Goal: Task Accomplishment & Management: Complete application form

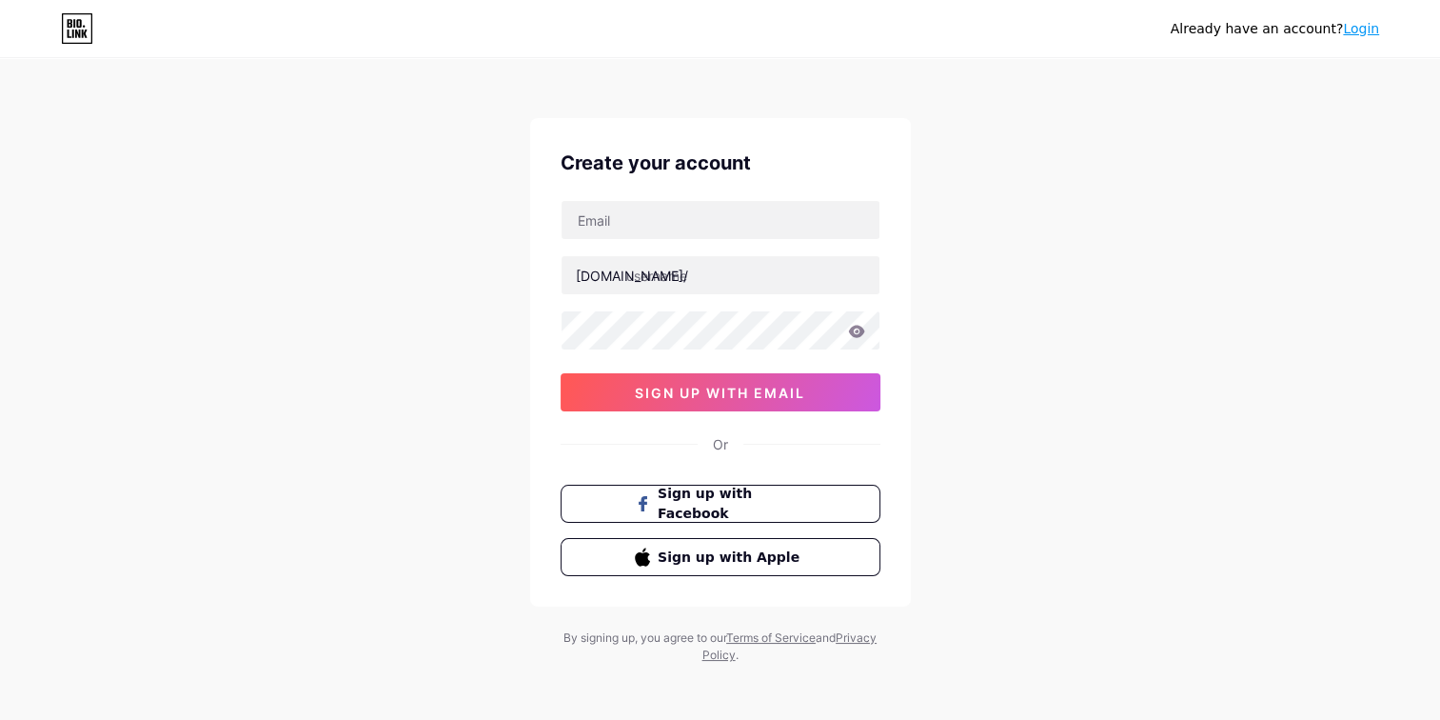
scroll to position [8, 0]
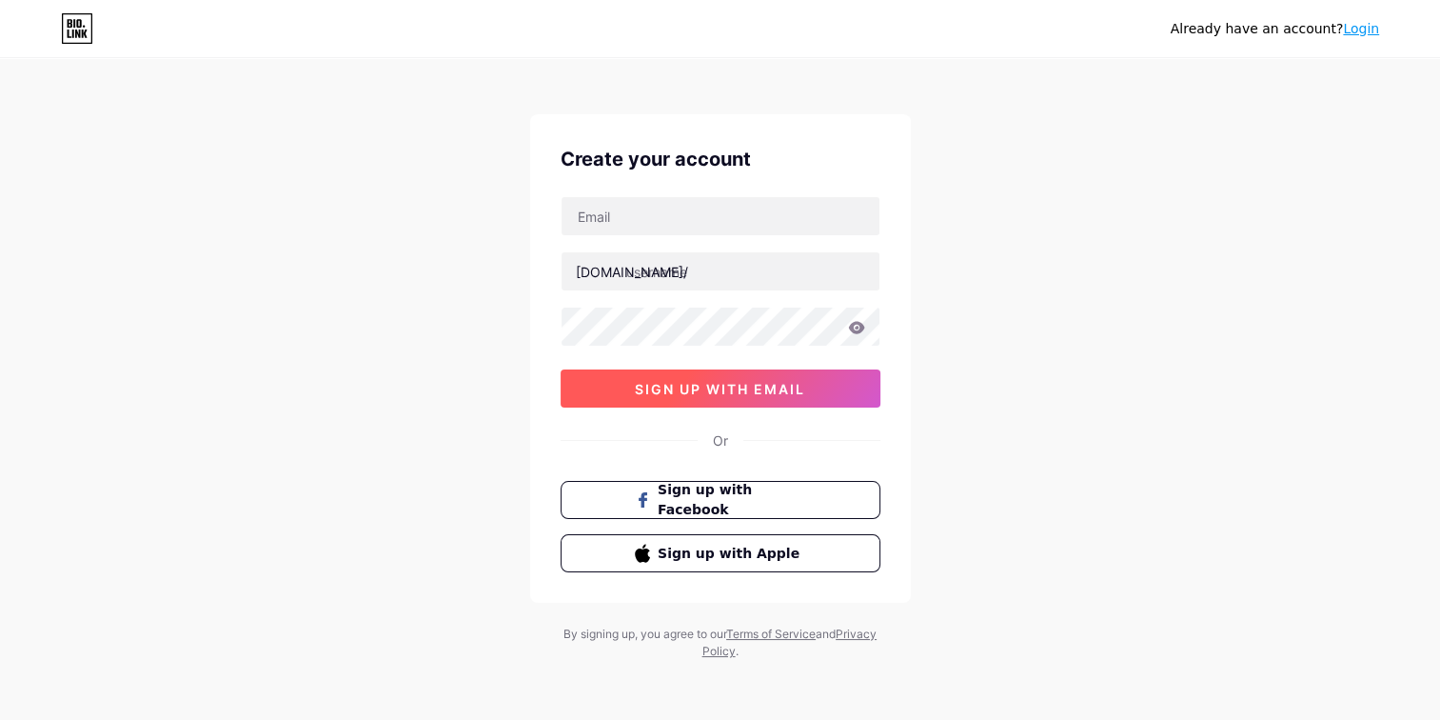
click at [742, 385] on span "sign up with email" at bounding box center [720, 389] width 170 height 16
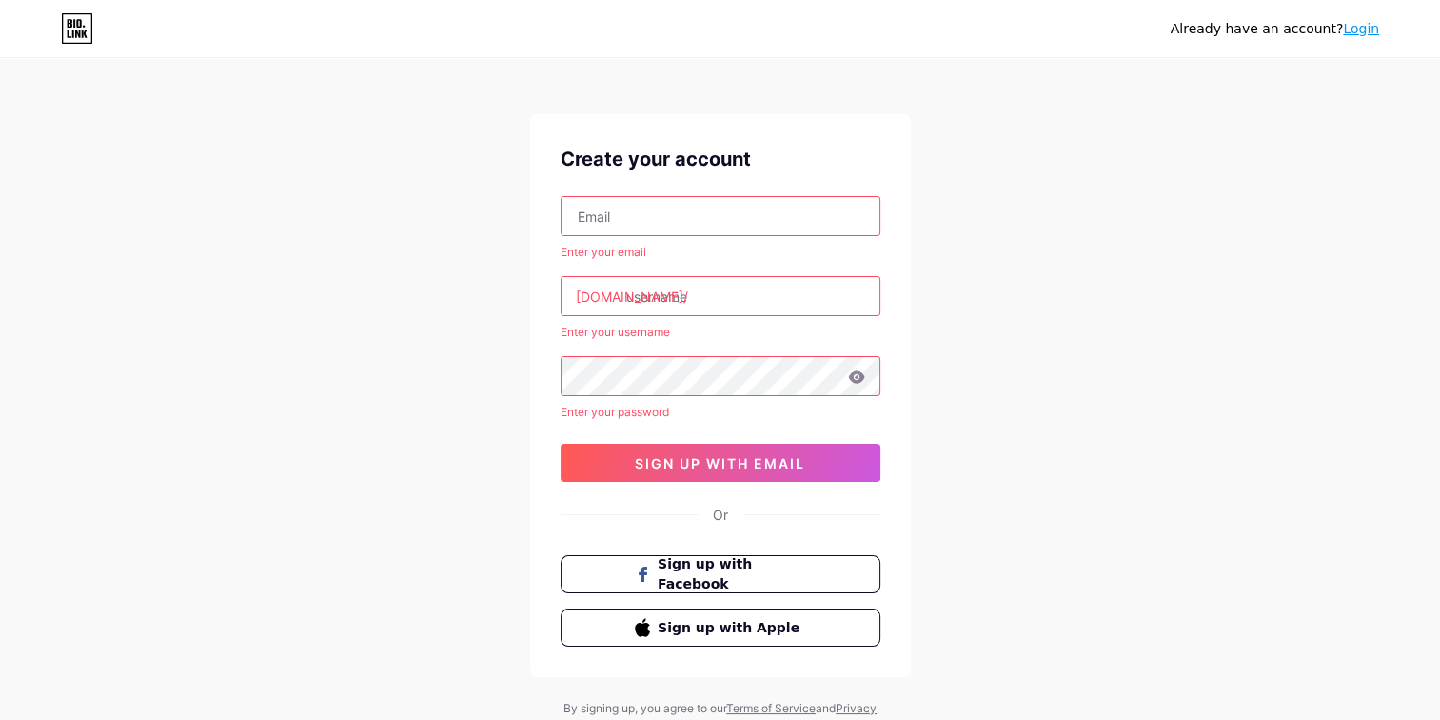
click at [713, 230] on input "text" at bounding box center [721, 216] width 318 height 38
type input "[EMAIL_ADDRESS][DOMAIN_NAME]"
type input "[PERSON_NAME] [PERSON_NAME]"
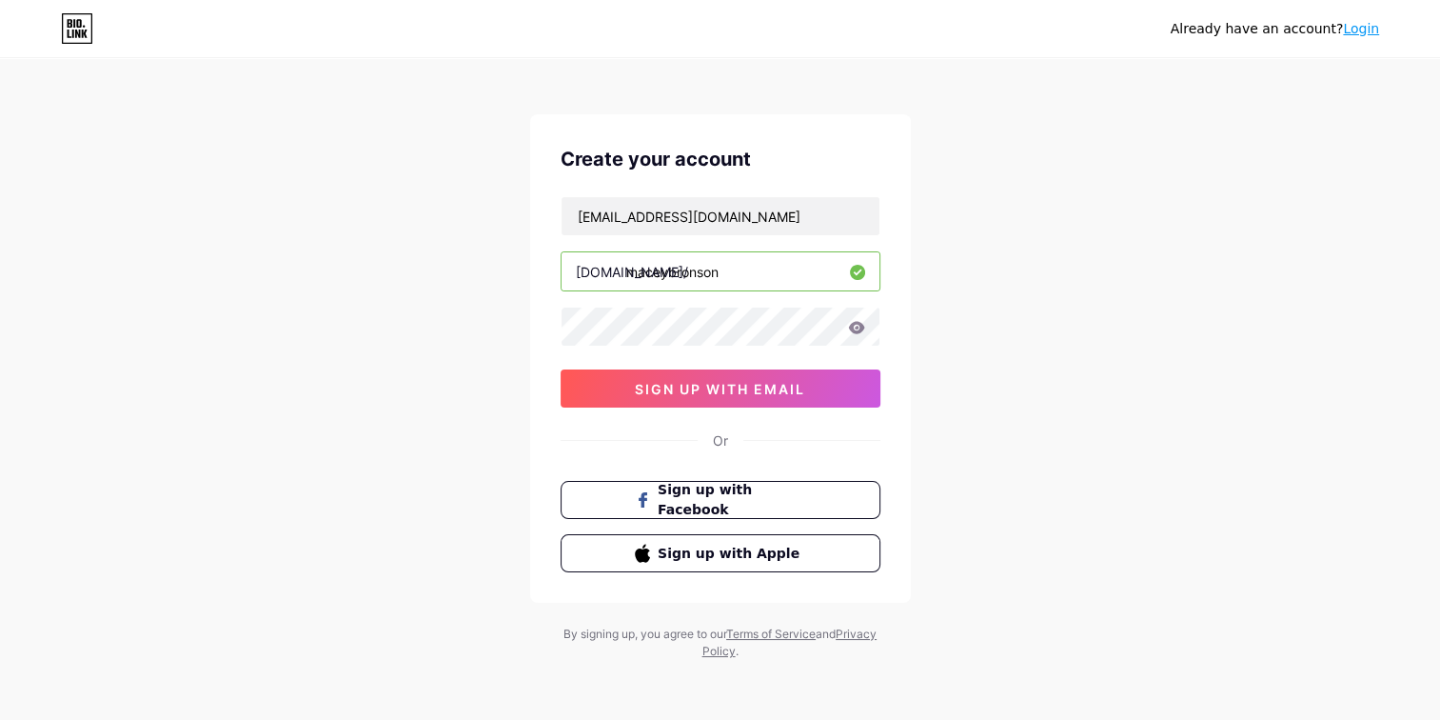
type input "maceybronson"
click at [727, 385] on span "sign up with email" at bounding box center [720, 389] width 170 height 16
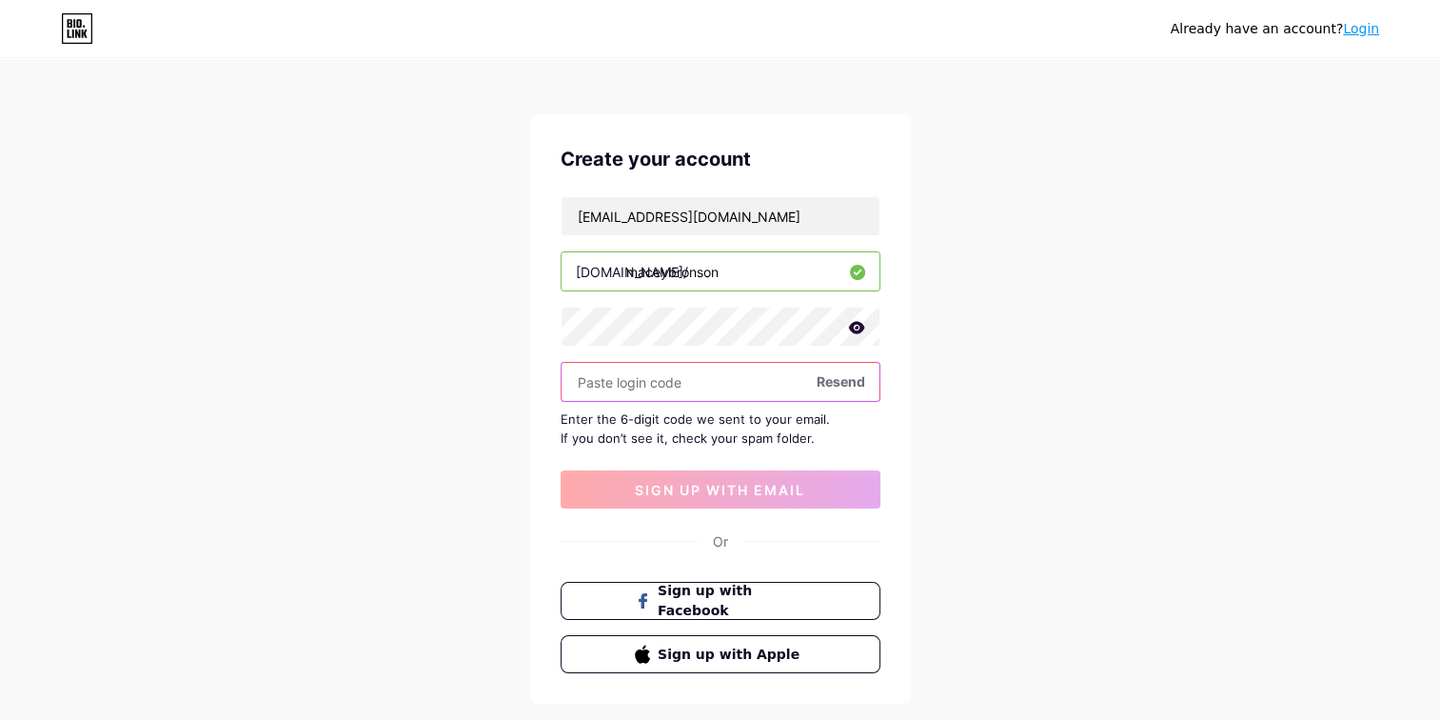
click at [661, 382] on input "text" at bounding box center [721, 382] width 318 height 38
click at [685, 387] on input "text" at bounding box center [721, 382] width 318 height 38
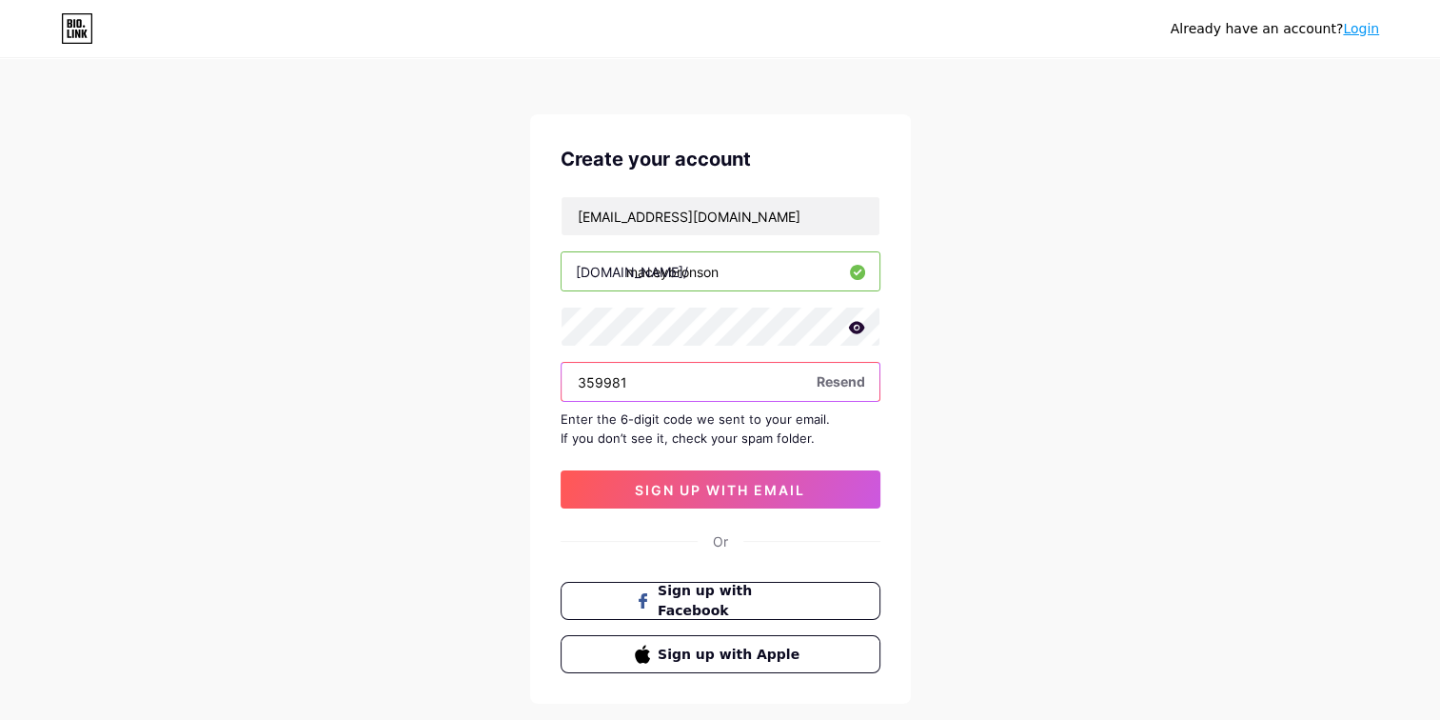
type input "359981"
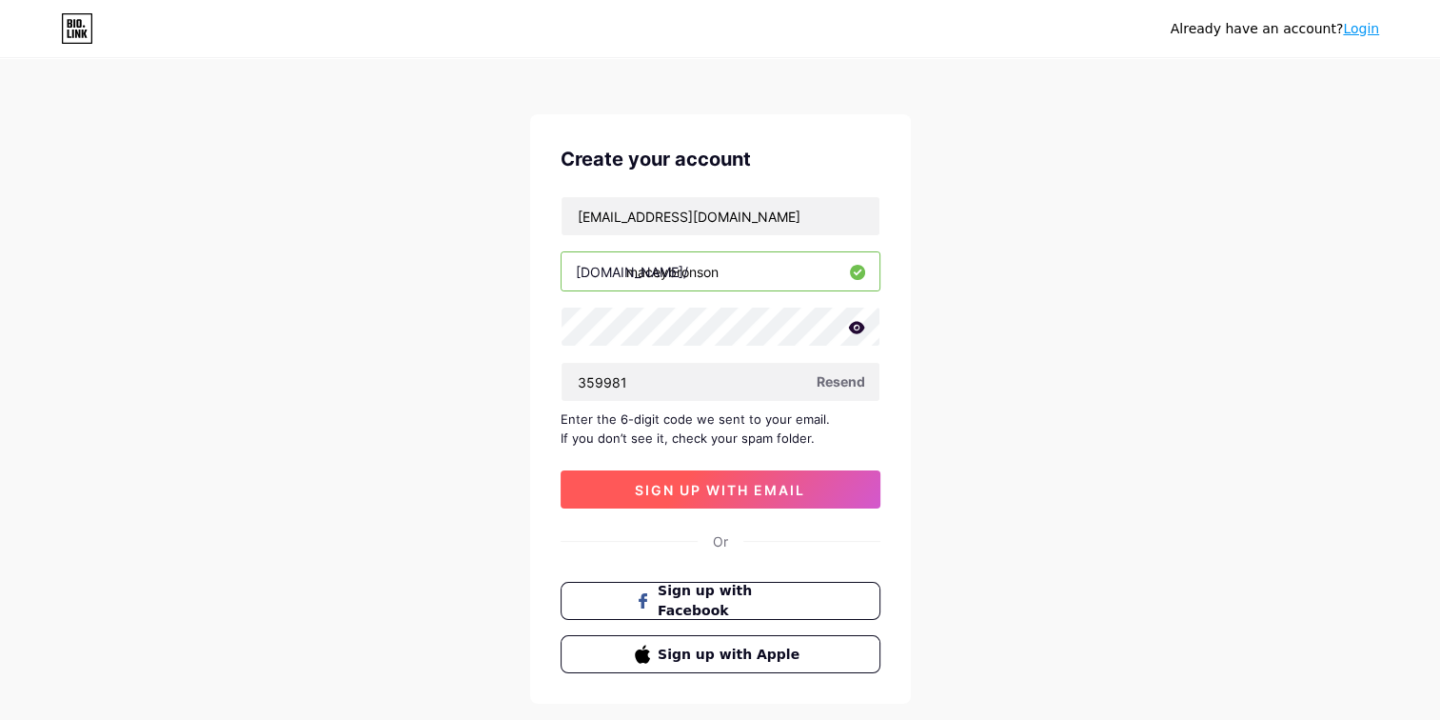
click at [792, 484] on span "sign up with email" at bounding box center [720, 490] width 170 height 16
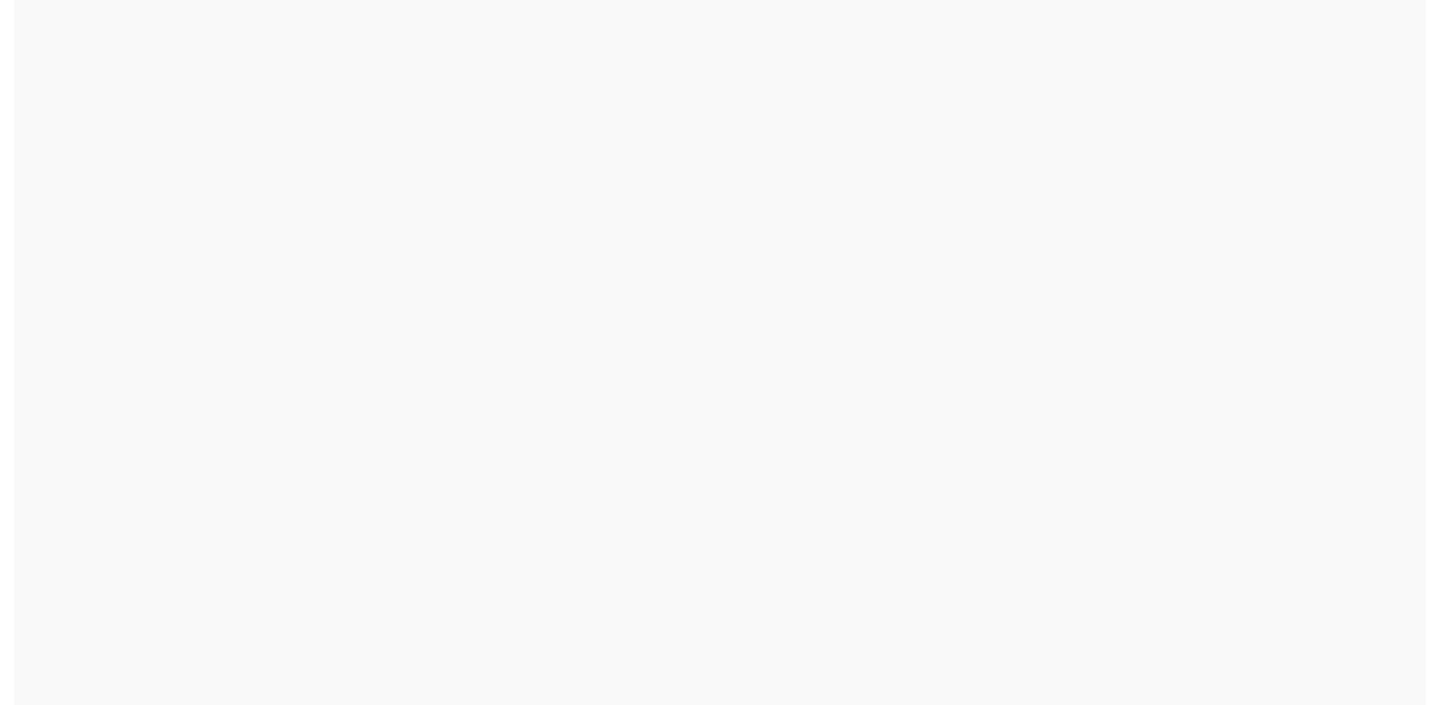
scroll to position [0, 0]
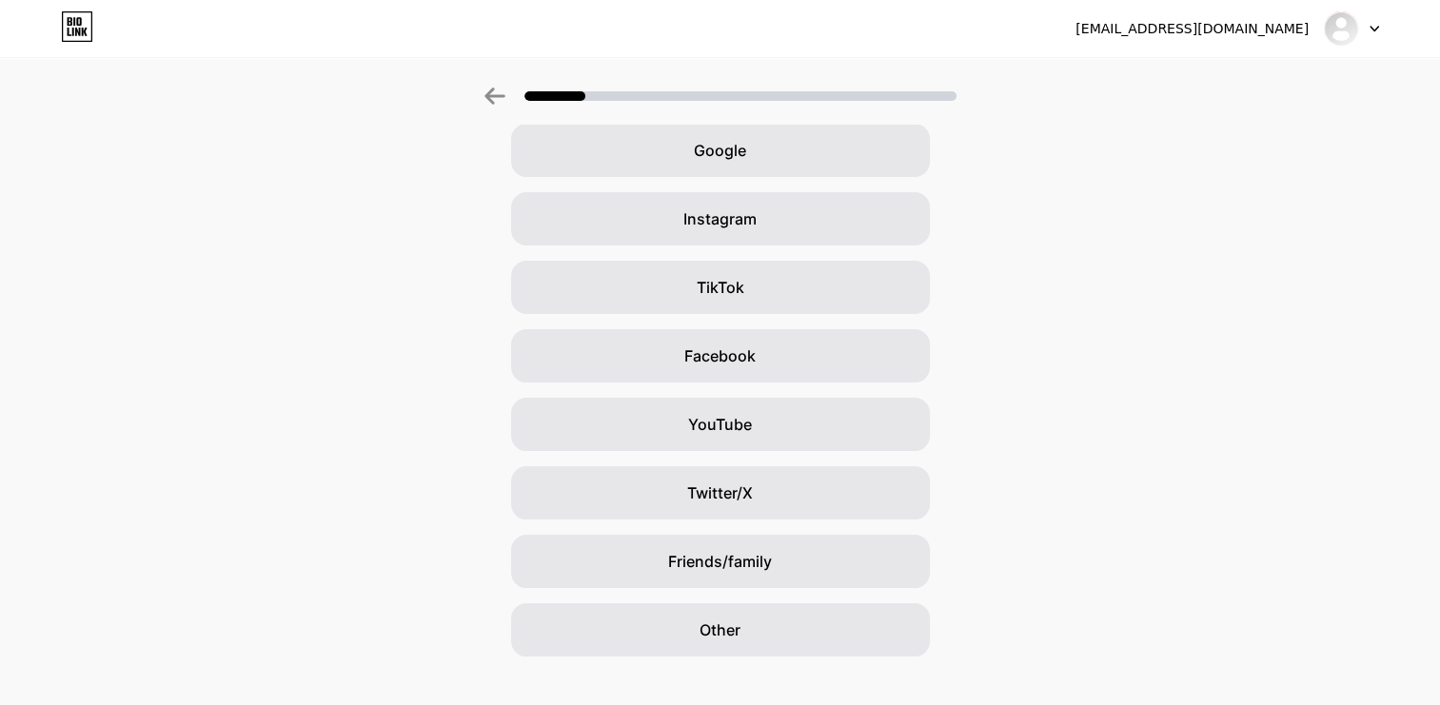
scroll to position [95, 0]
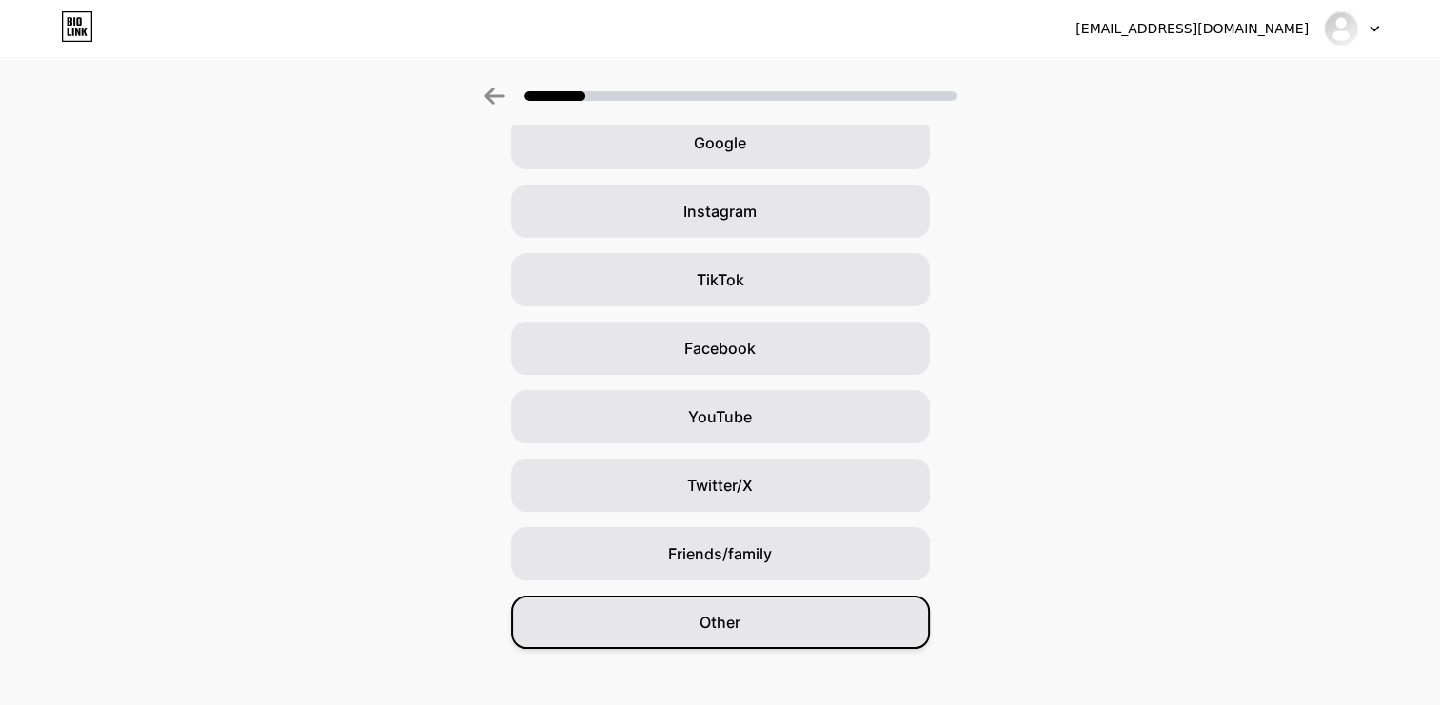
click at [763, 613] on div "Other" at bounding box center [720, 622] width 419 height 53
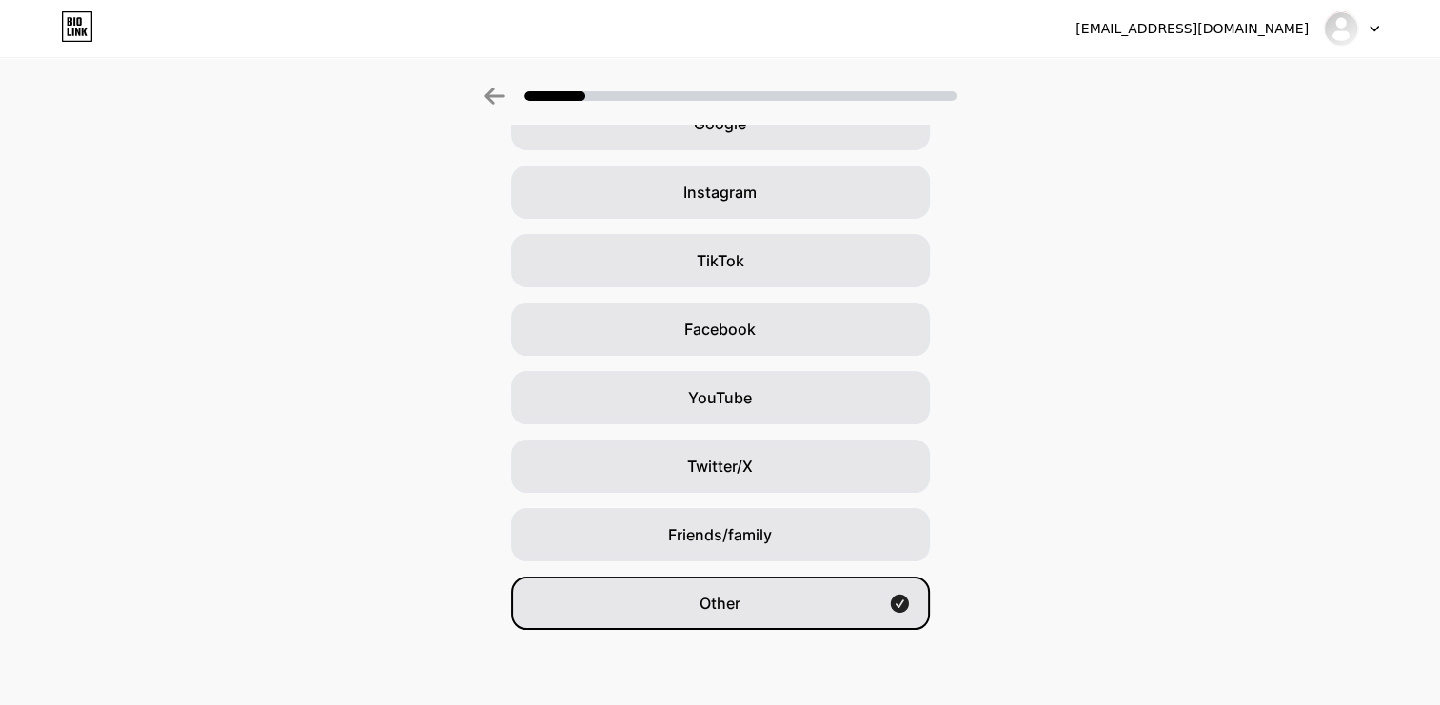
scroll to position [0, 0]
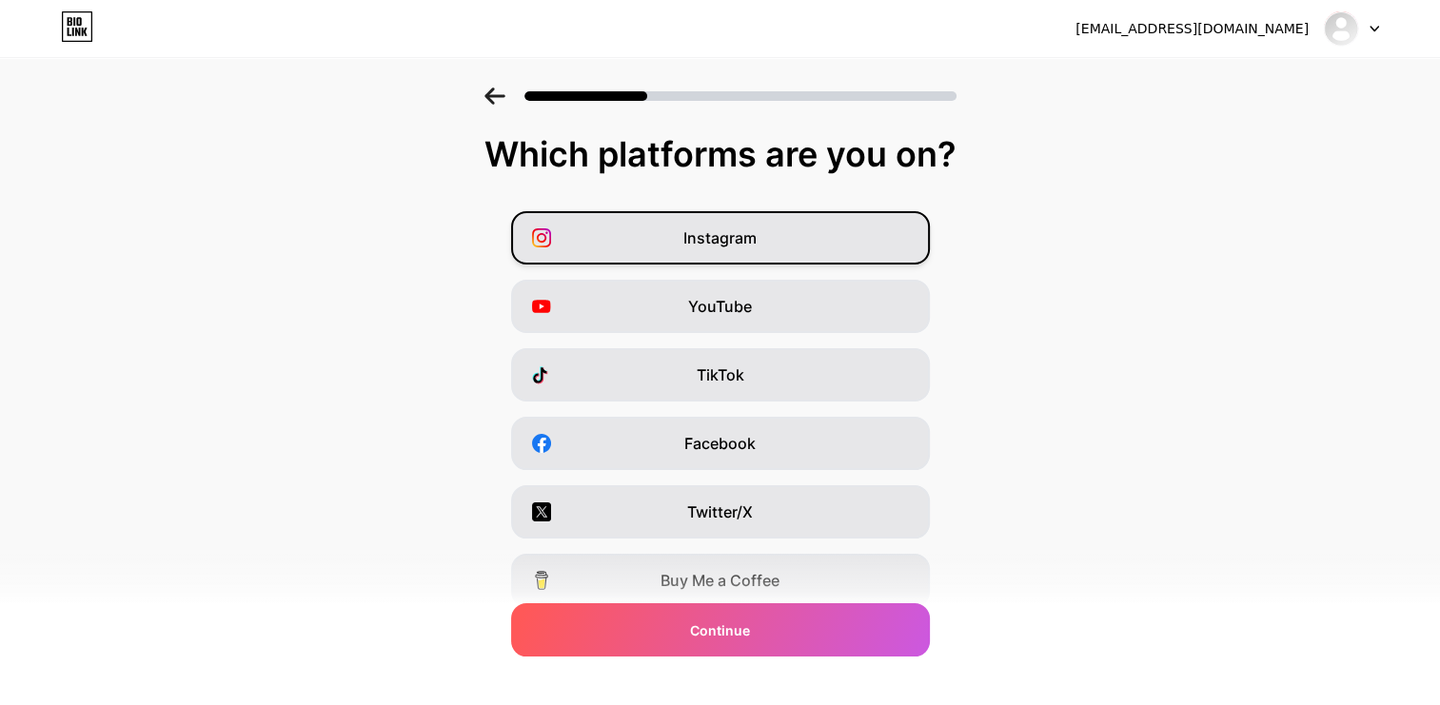
click at [763, 235] on div "Instagram" at bounding box center [720, 237] width 419 height 53
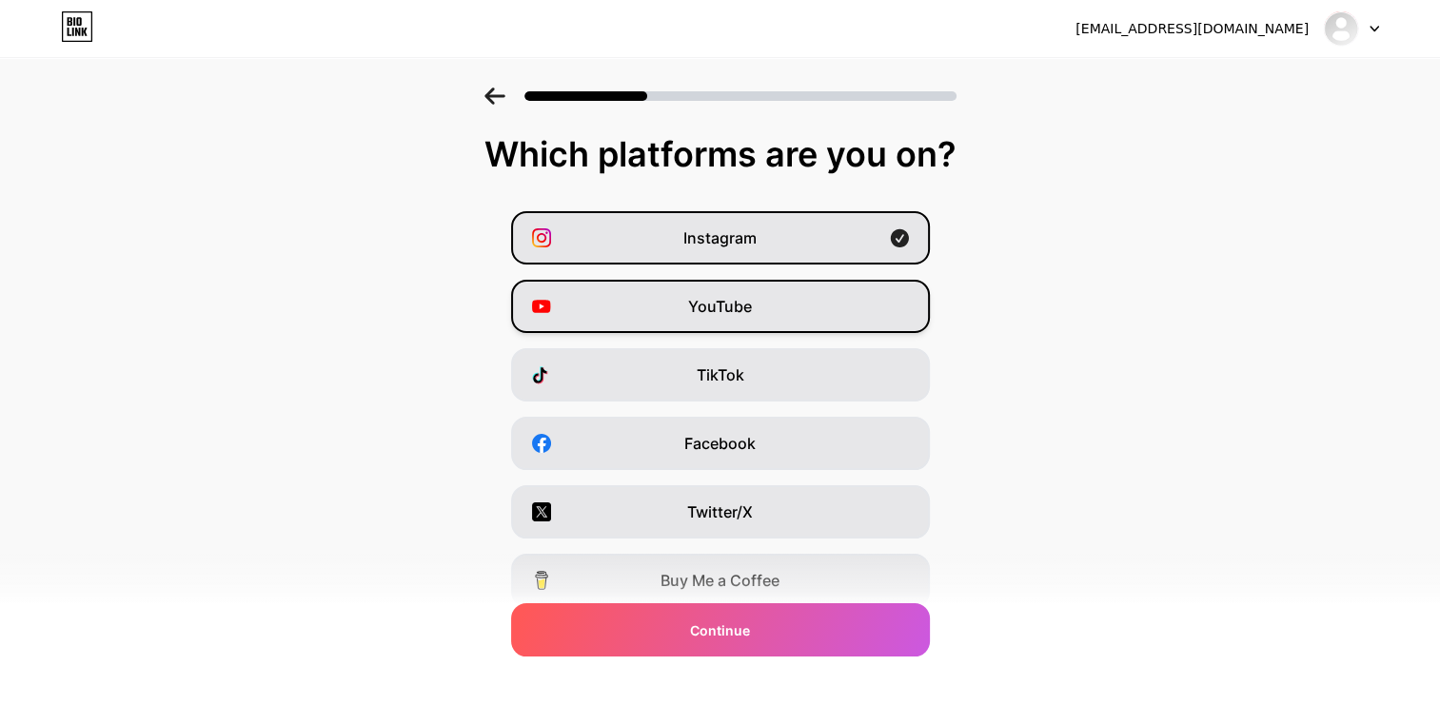
click at [718, 299] on span "YouTube" at bounding box center [720, 306] width 64 height 23
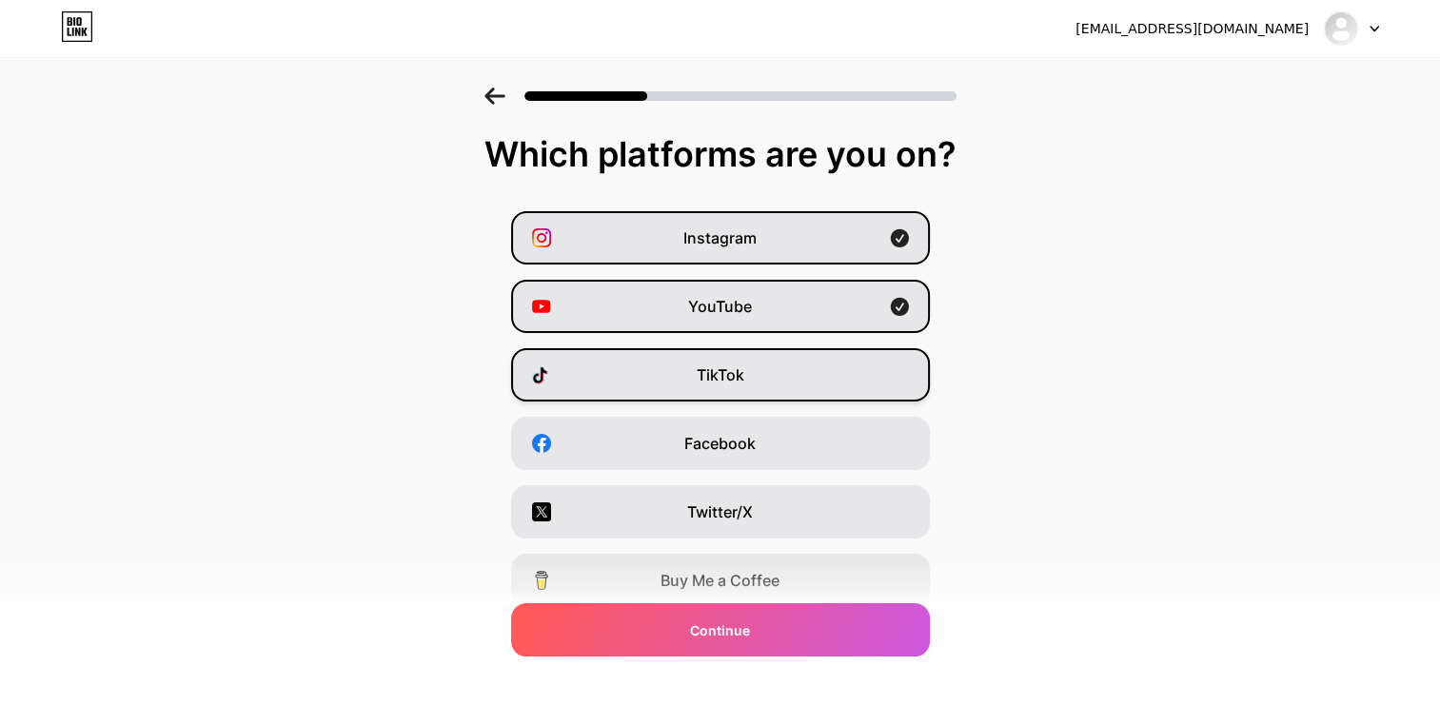
click at [731, 384] on span "TikTok" at bounding box center [721, 375] width 48 height 23
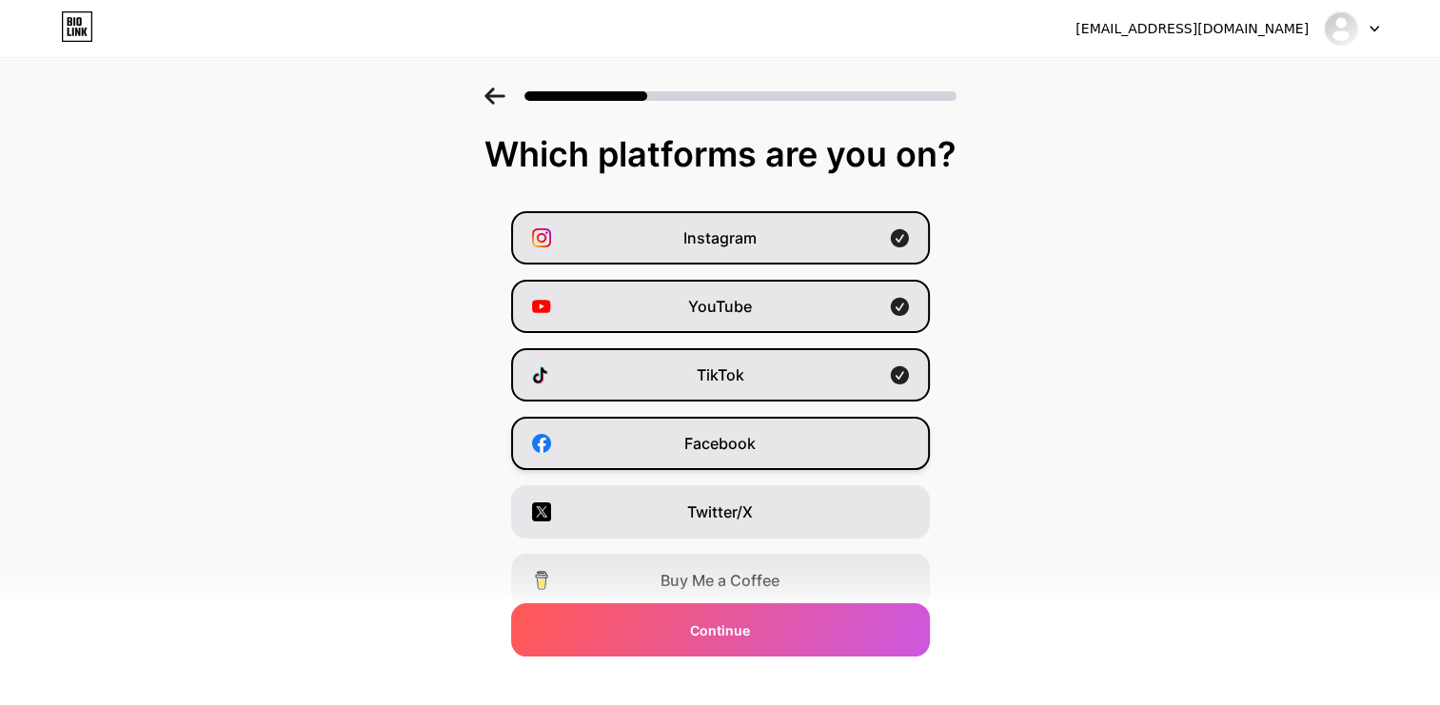
click at [745, 438] on span "Facebook" at bounding box center [719, 443] width 71 height 23
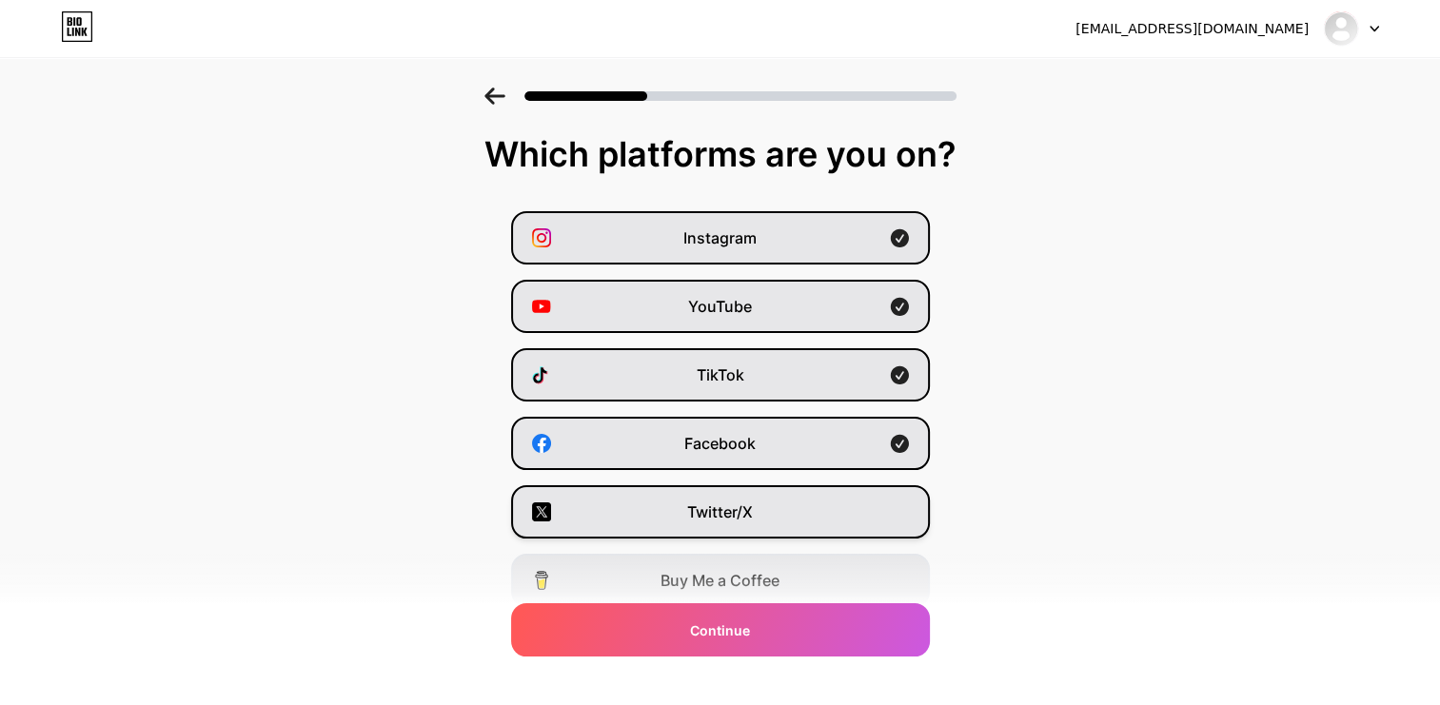
click at [749, 506] on span "Twitter/X" at bounding box center [720, 512] width 66 height 23
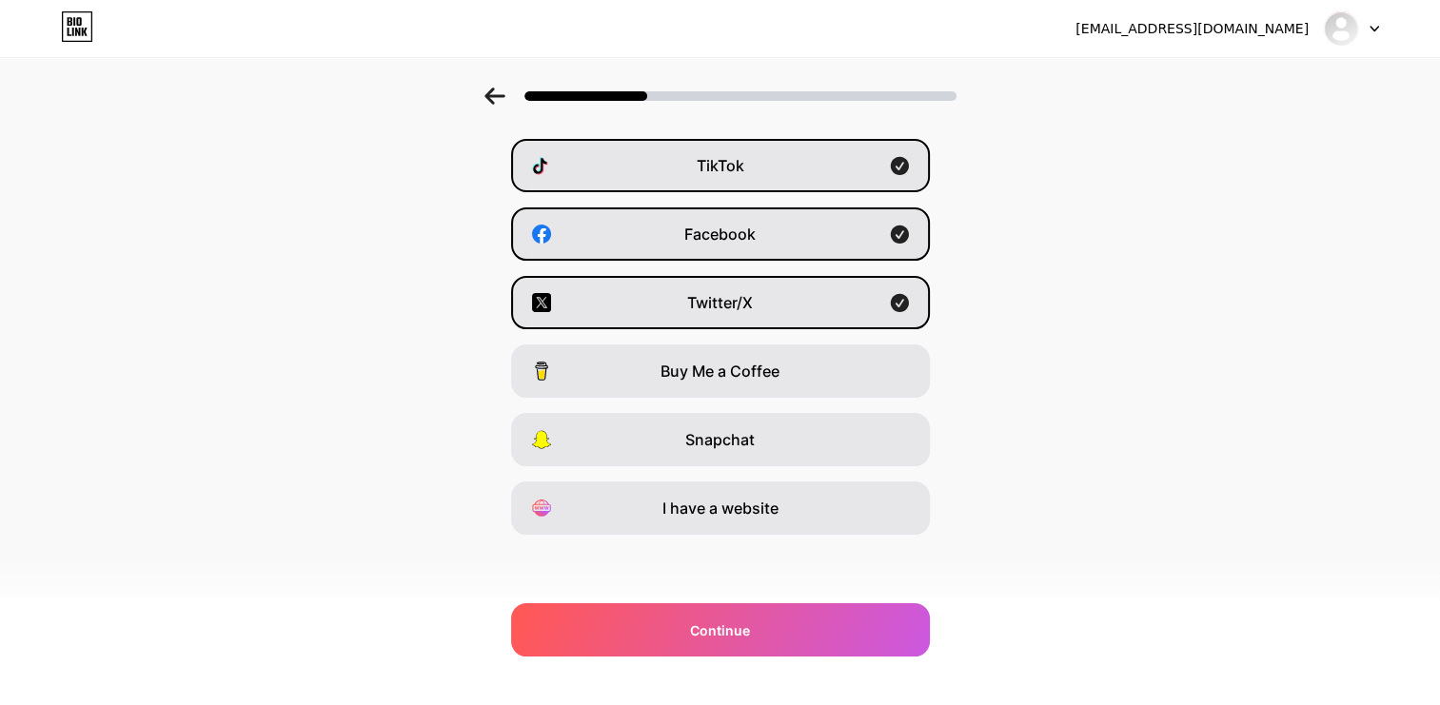
scroll to position [210, 0]
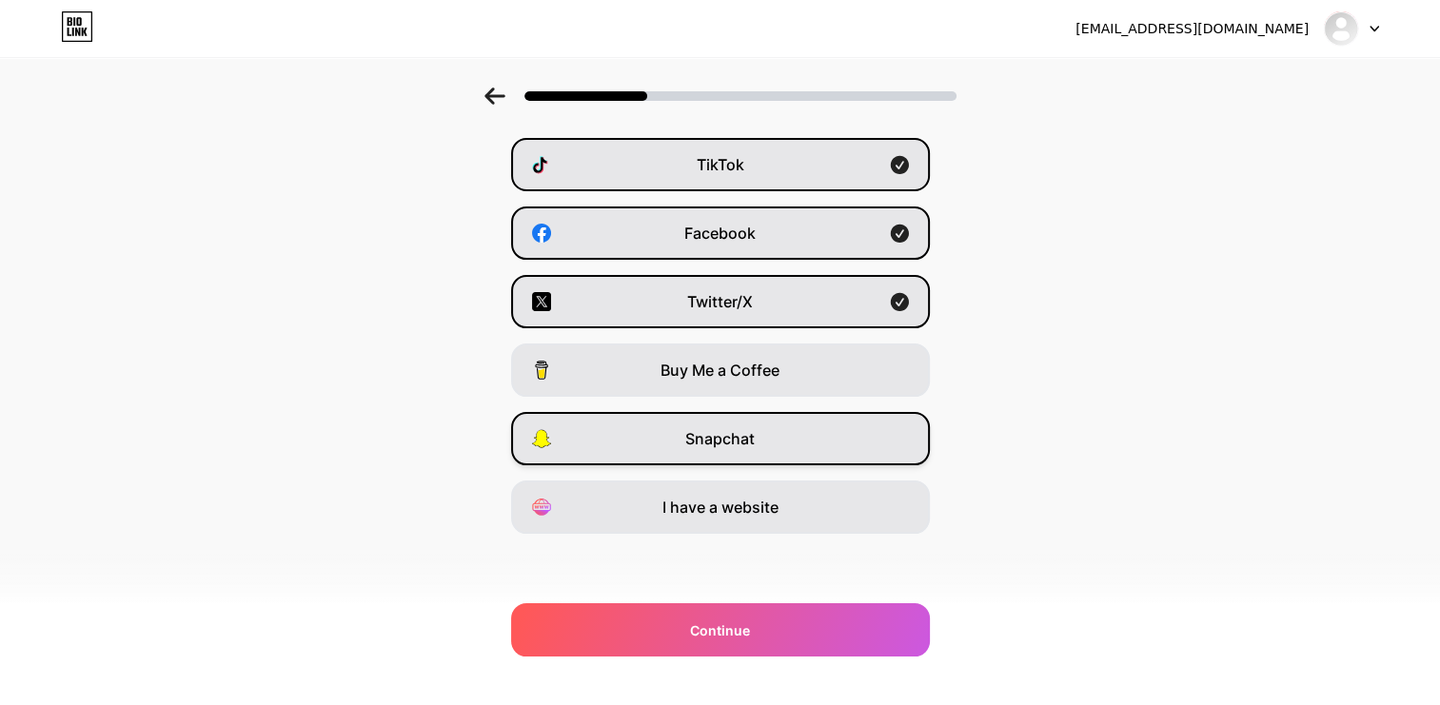
click at [738, 454] on div "Snapchat" at bounding box center [720, 438] width 419 height 53
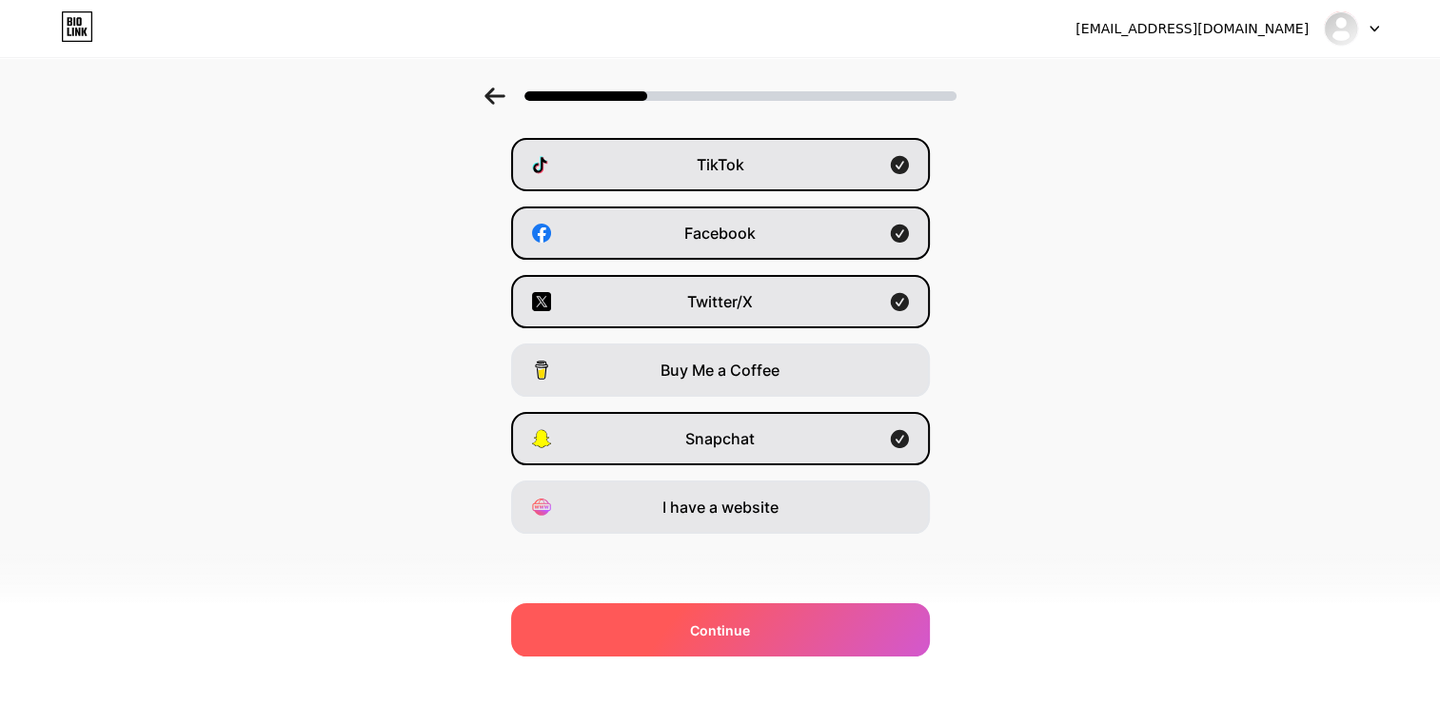
click at [769, 612] on div "Continue" at bounding box center [720, 629] width 419 height 53
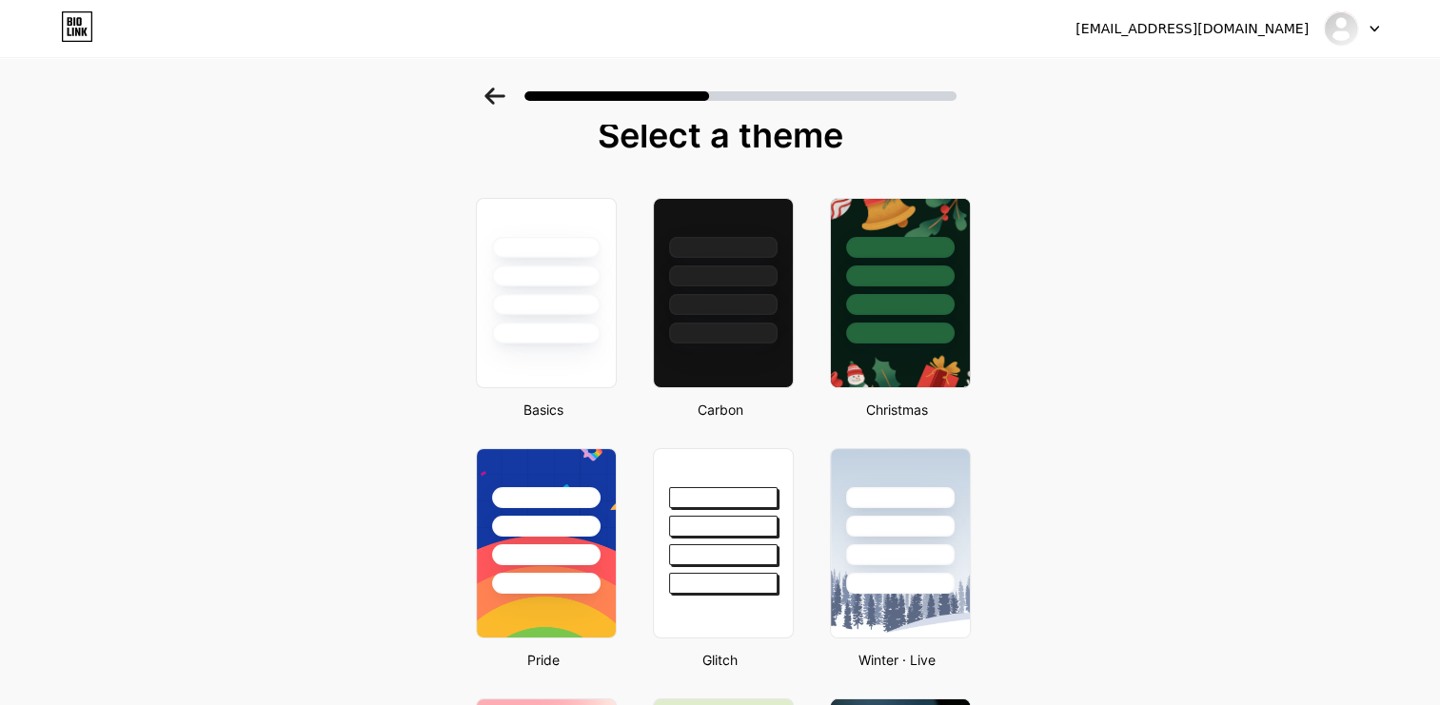
scroll to position [0, 0]
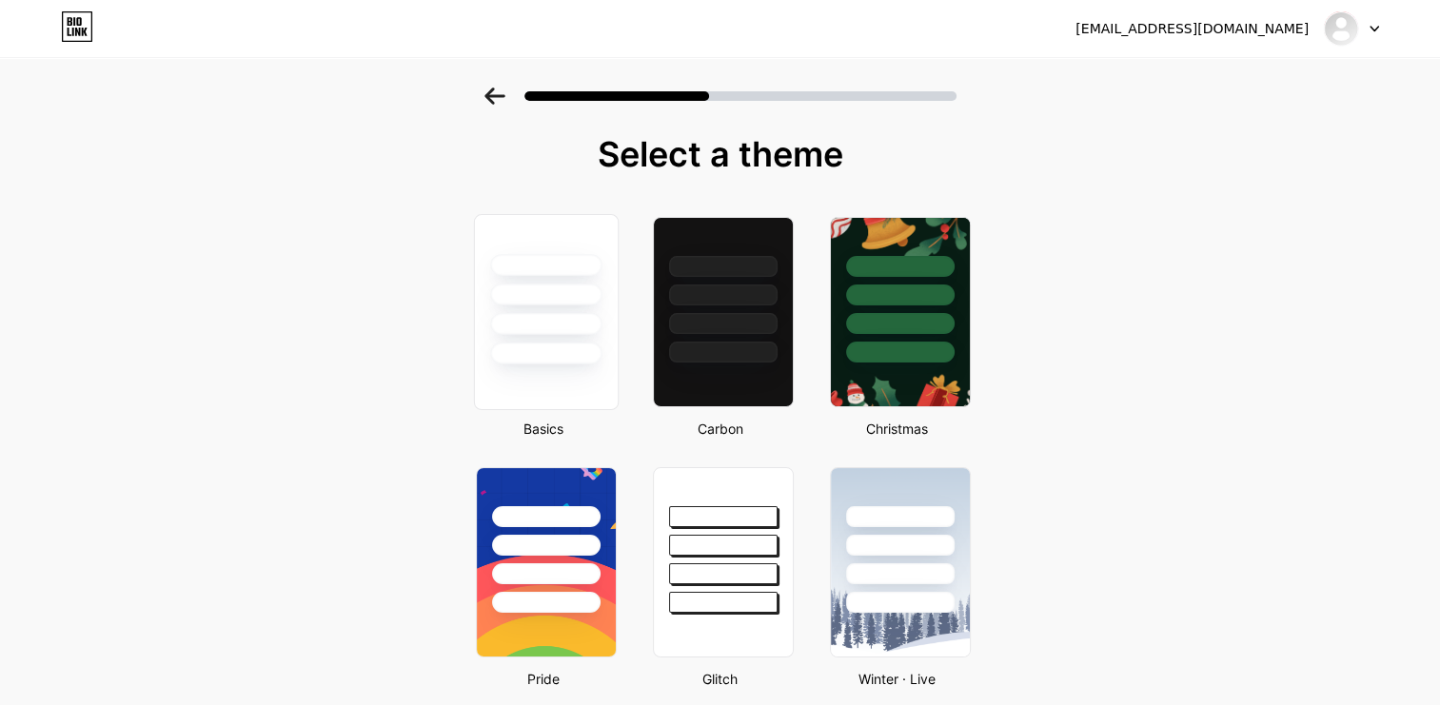
click at [559, 320] on div at bounding box center [545, 324] width 111 height 22
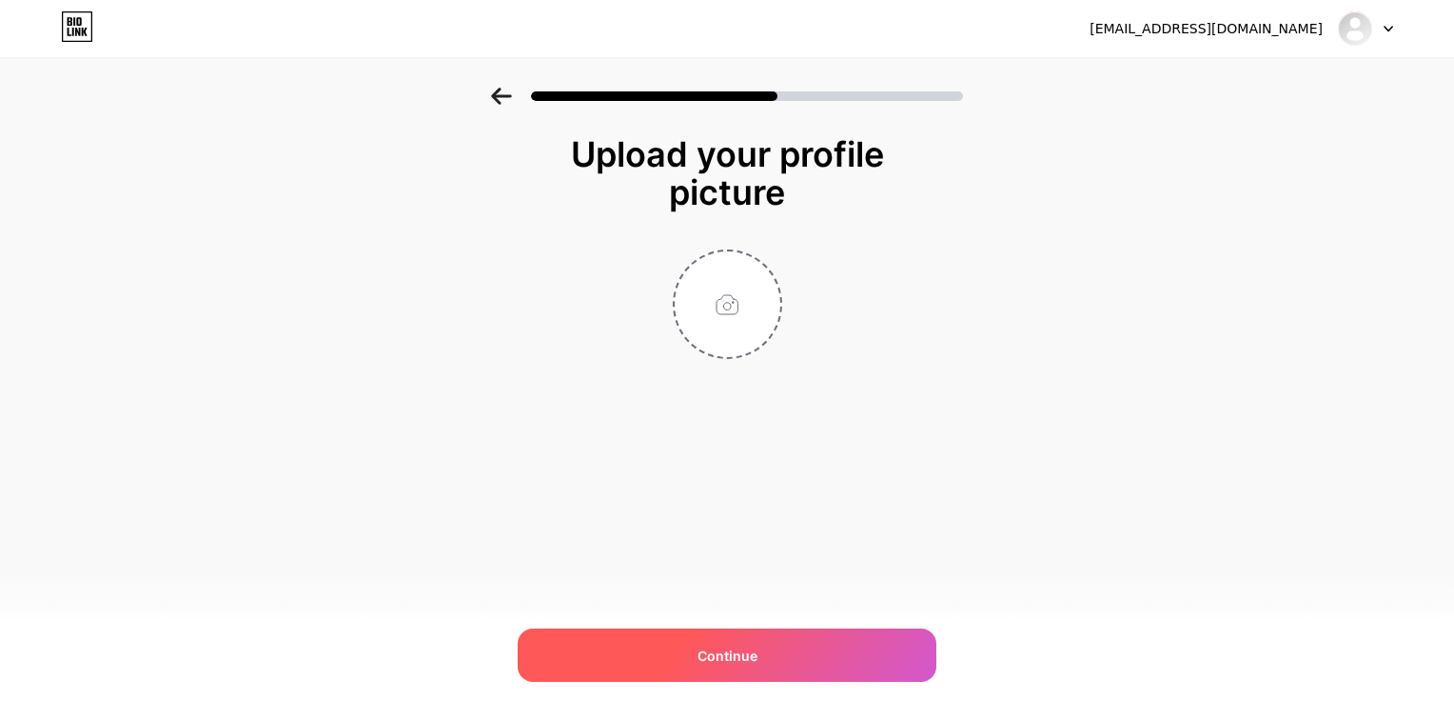
click at [778, 653] on div "Continue" at bounding box center [727, 654] width 419 height 53
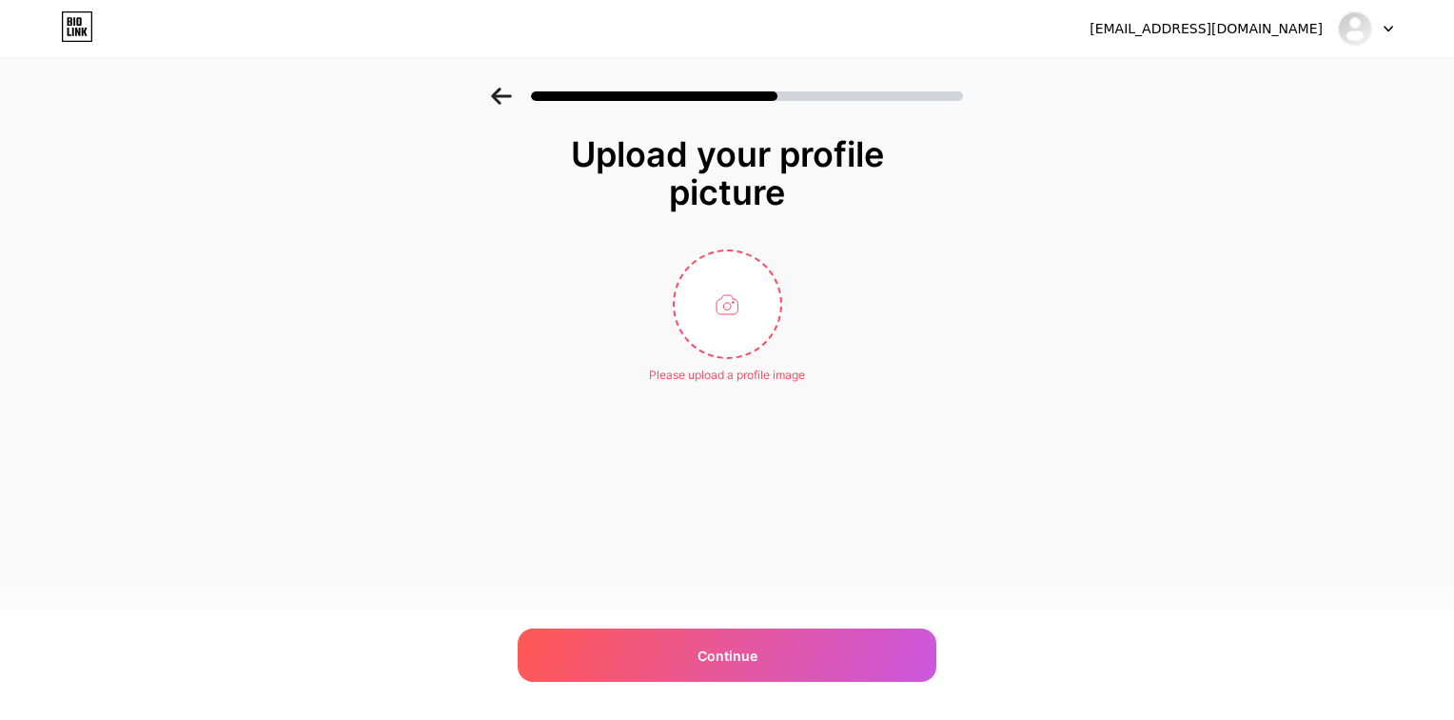
click at [729, 306] on input "file" at bounding box center [728, 304] width 106 height 106
type input "C:\fakepath\30EE63AC-613E-4618-9DAA-AA302EF035B5(1).png"
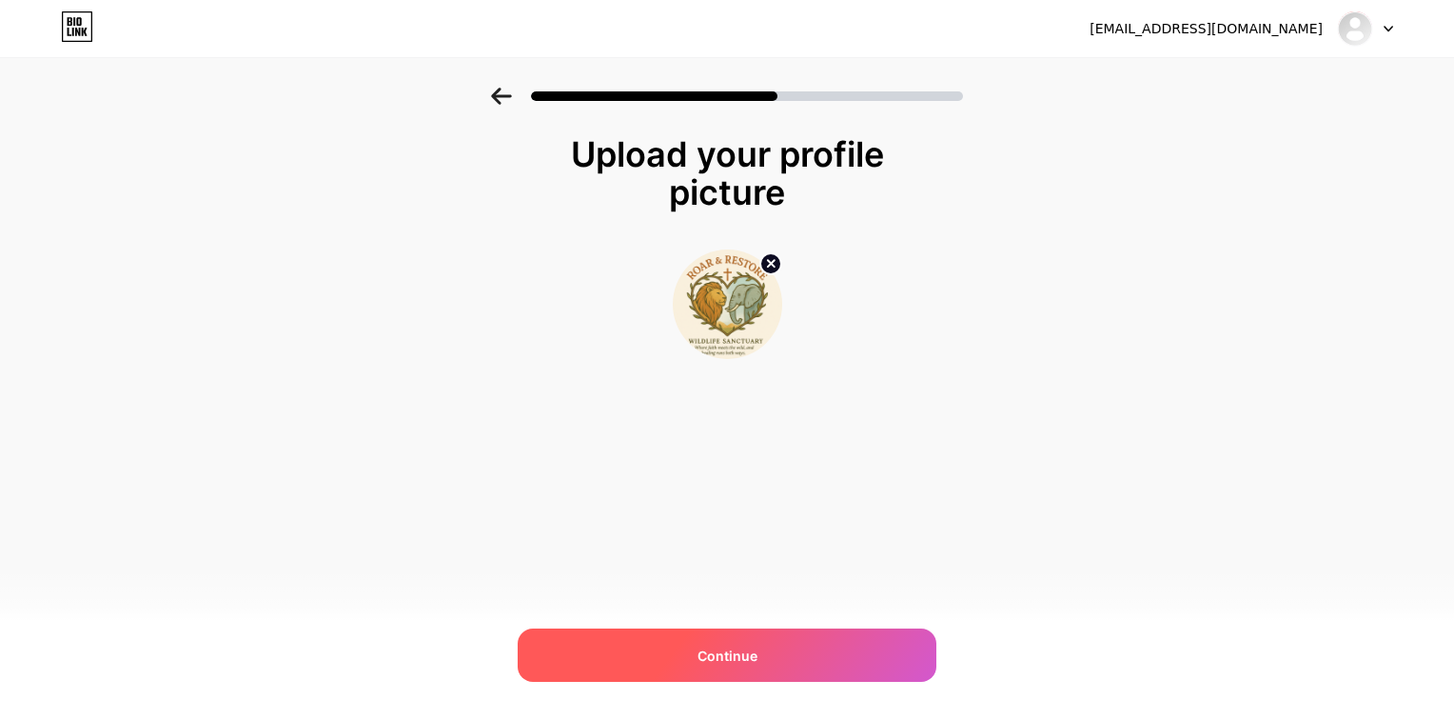
click at [746, 650] on span "Continue" at bounding box center [728, 655] width 60 height 20
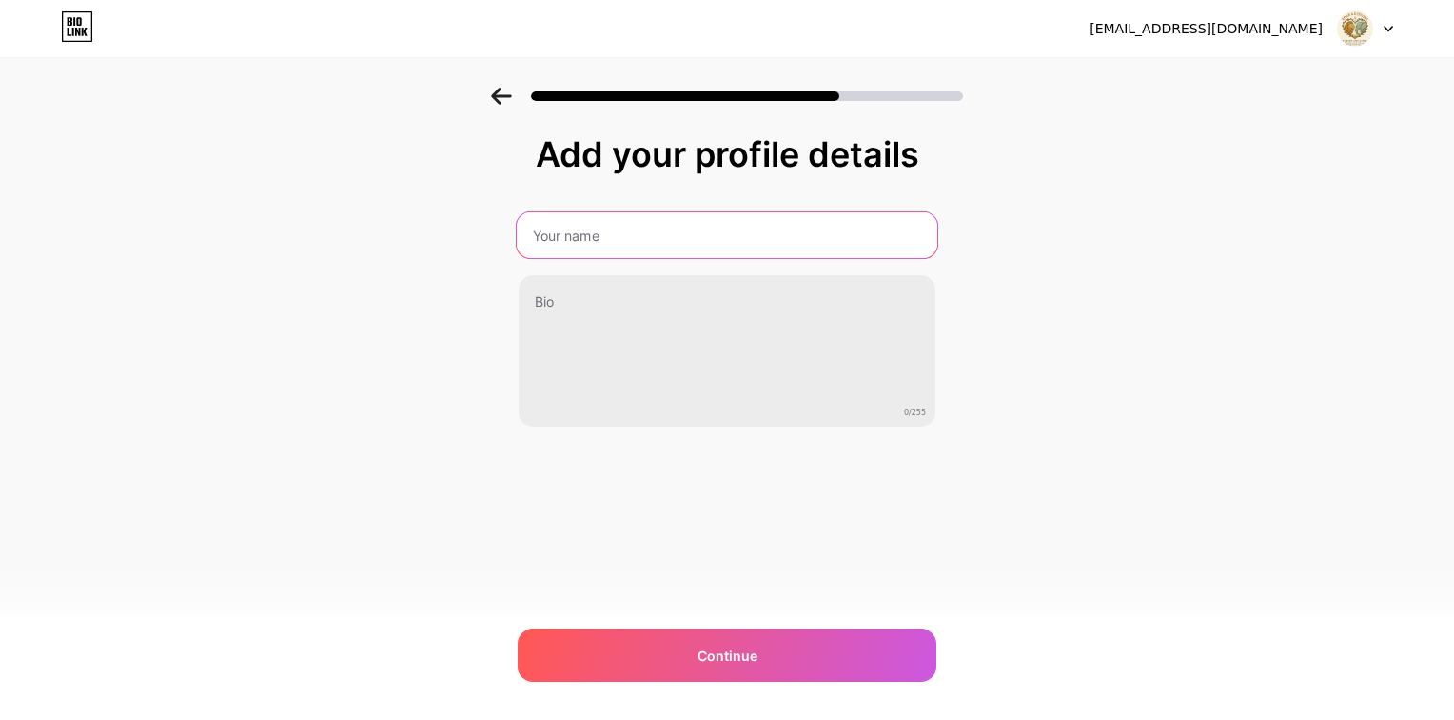
click at [650, 243] on input "text" at bounding box center [727, 235] width 421 height 46
type input "[PERSON_NAME] [PERSON_NAME]"
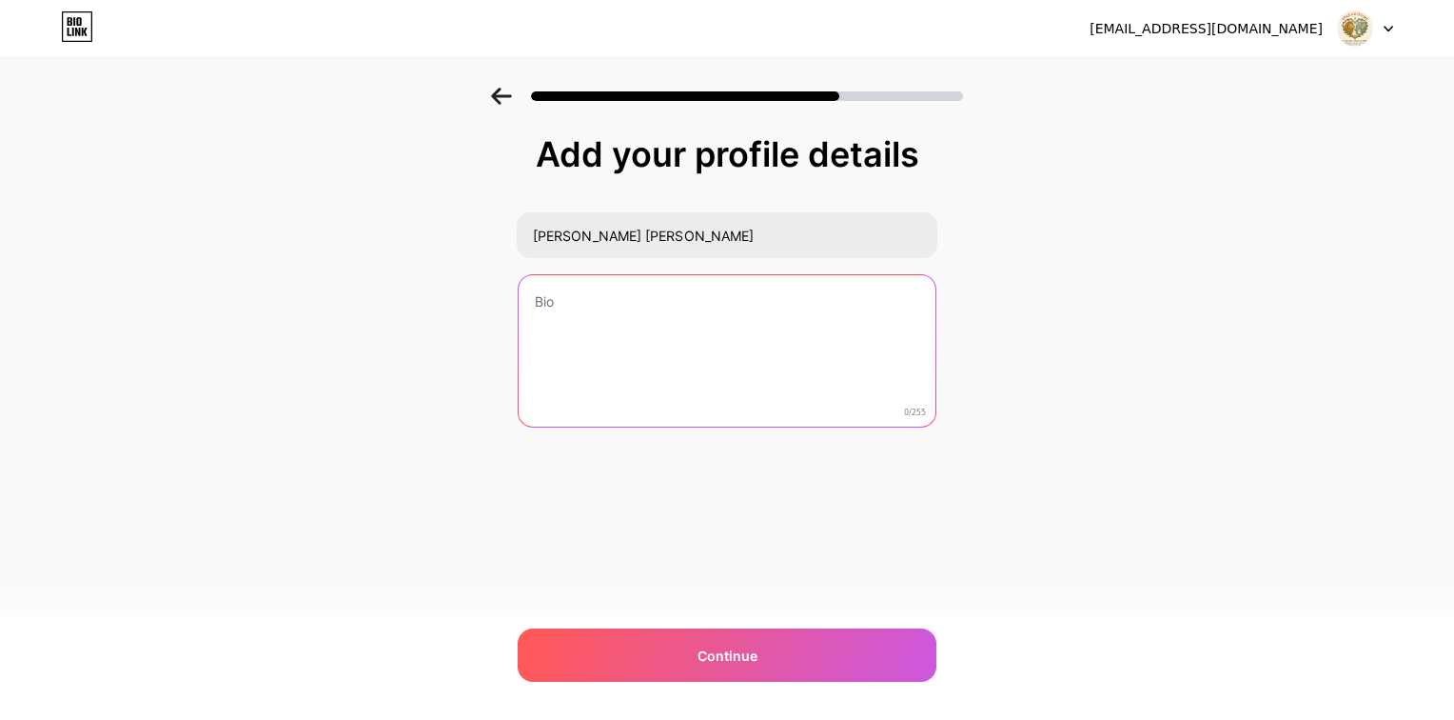
click at [642, 345] on textarea at bounding box center [727, 351] width 417 height 153
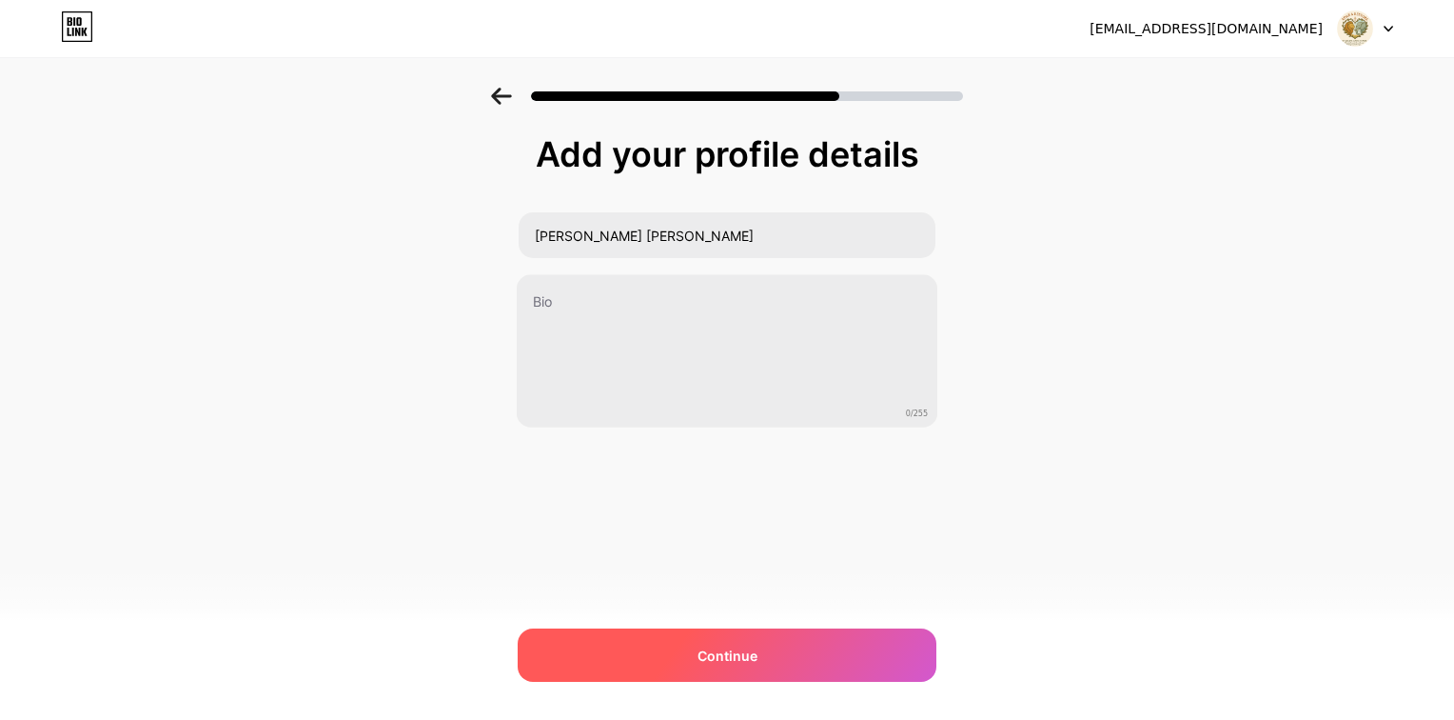
click at [750, 645] on span "Continue" at bounding box center [728, 655] width 60 height 20
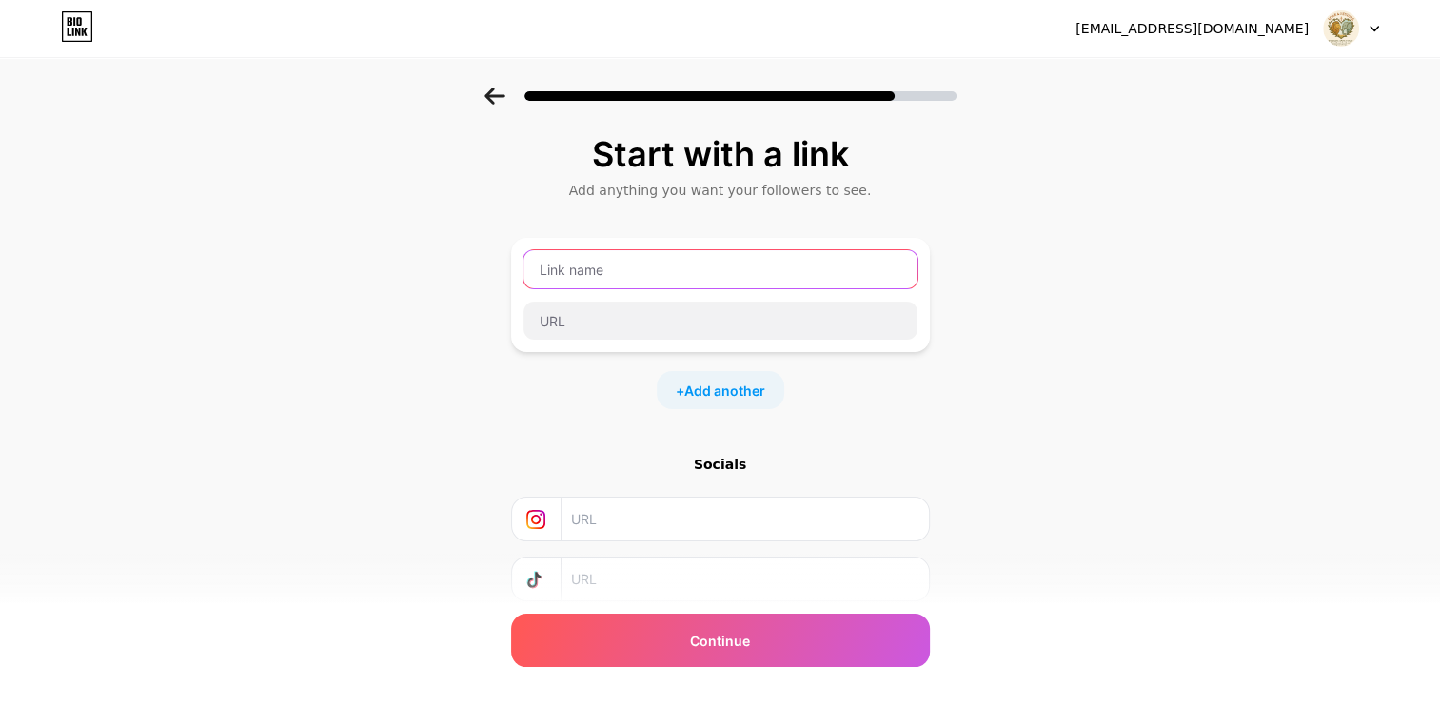
click at [638, 273] on input "text" at bounding box center [721, 269] width 394 height 38
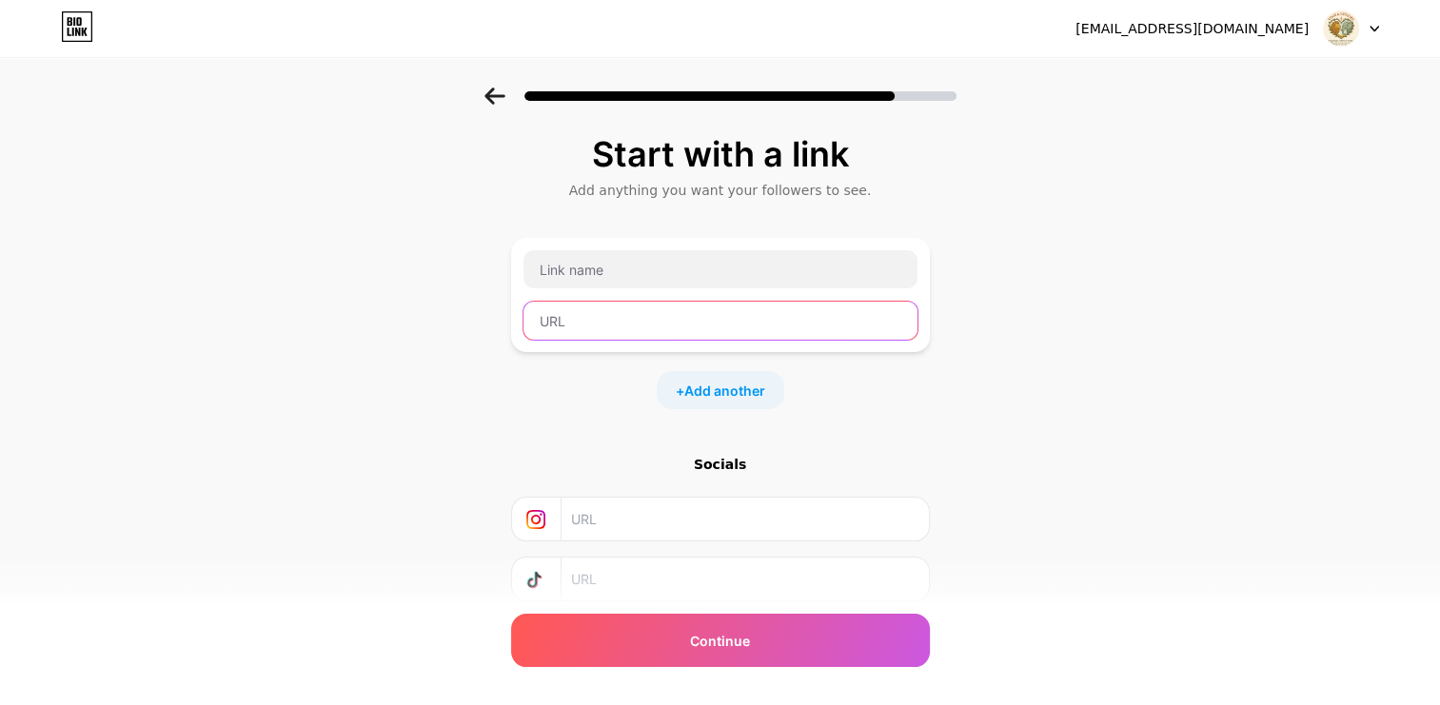
click at [620, 326] on input "text" at bounding box center [721, 321] width 394 height 38
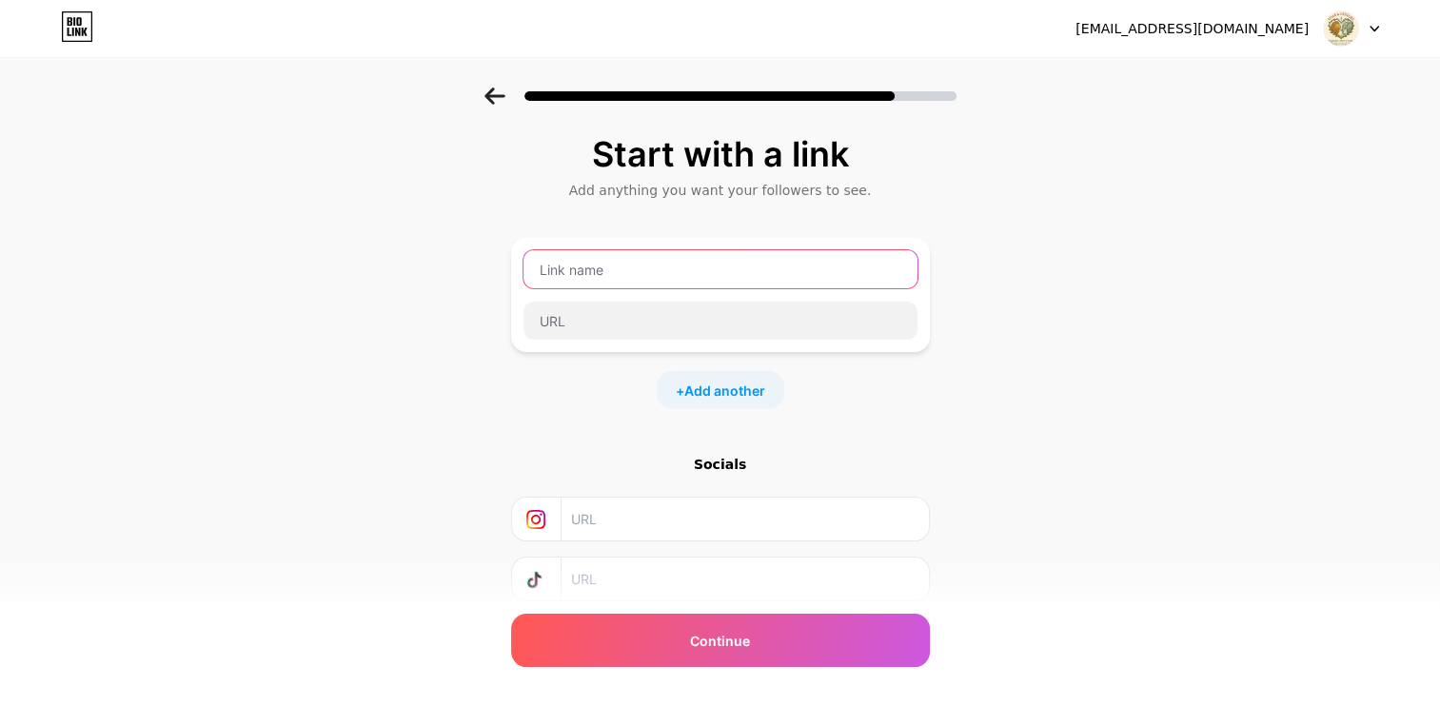
click at [649, 263] on input "text" at bounding box center [721, 269] width 394 height 38
type input "m"
type input "[PERSON_NAME]"
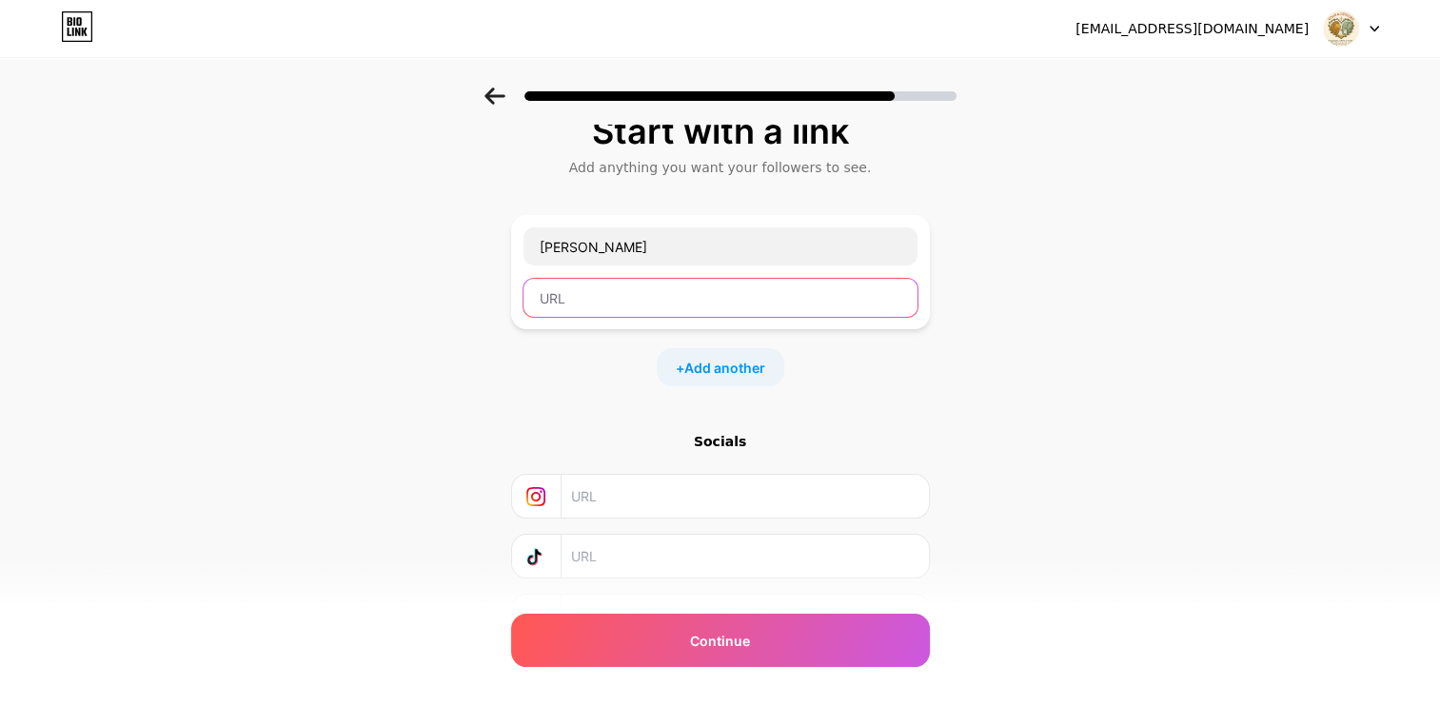
scroll to position [126, 0]
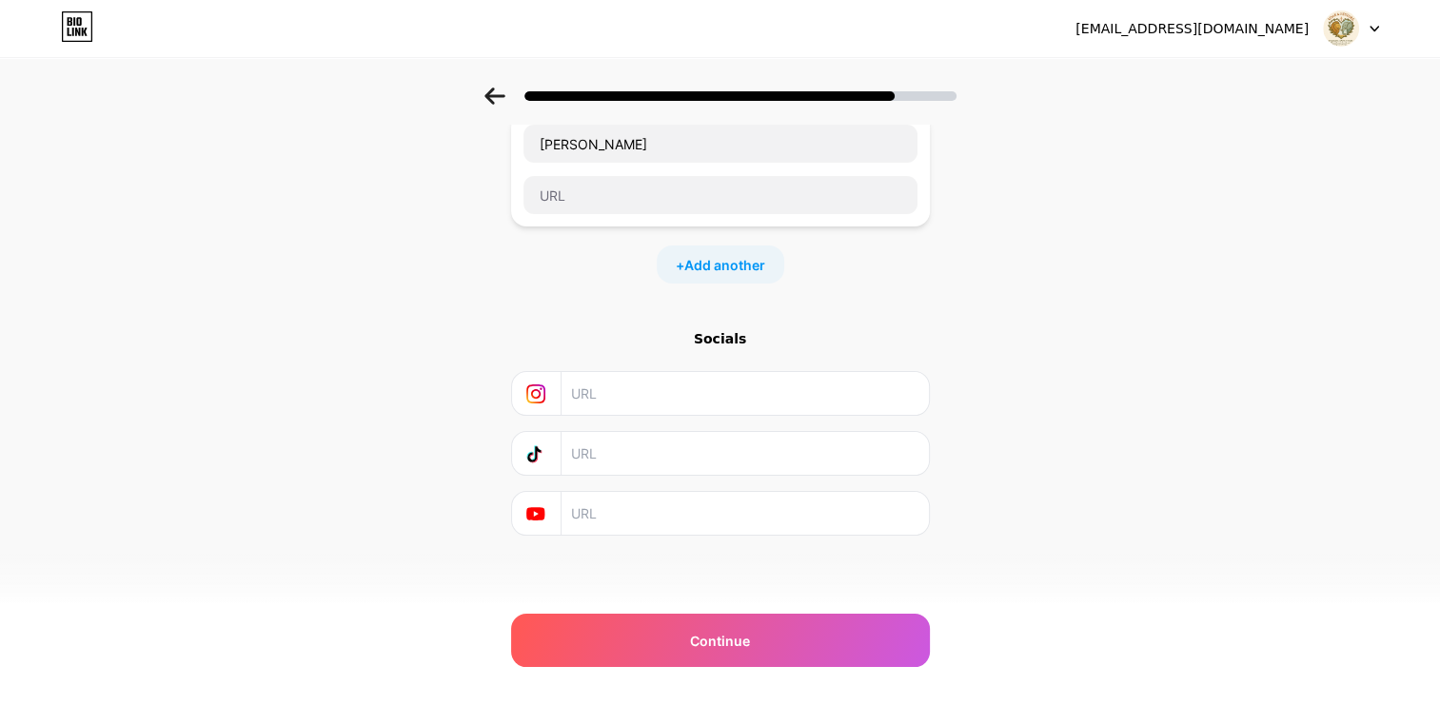
click at [613, 397] on input "text" at bounding box center [744, 393] width 346 height 43
type input "@maceybronson"
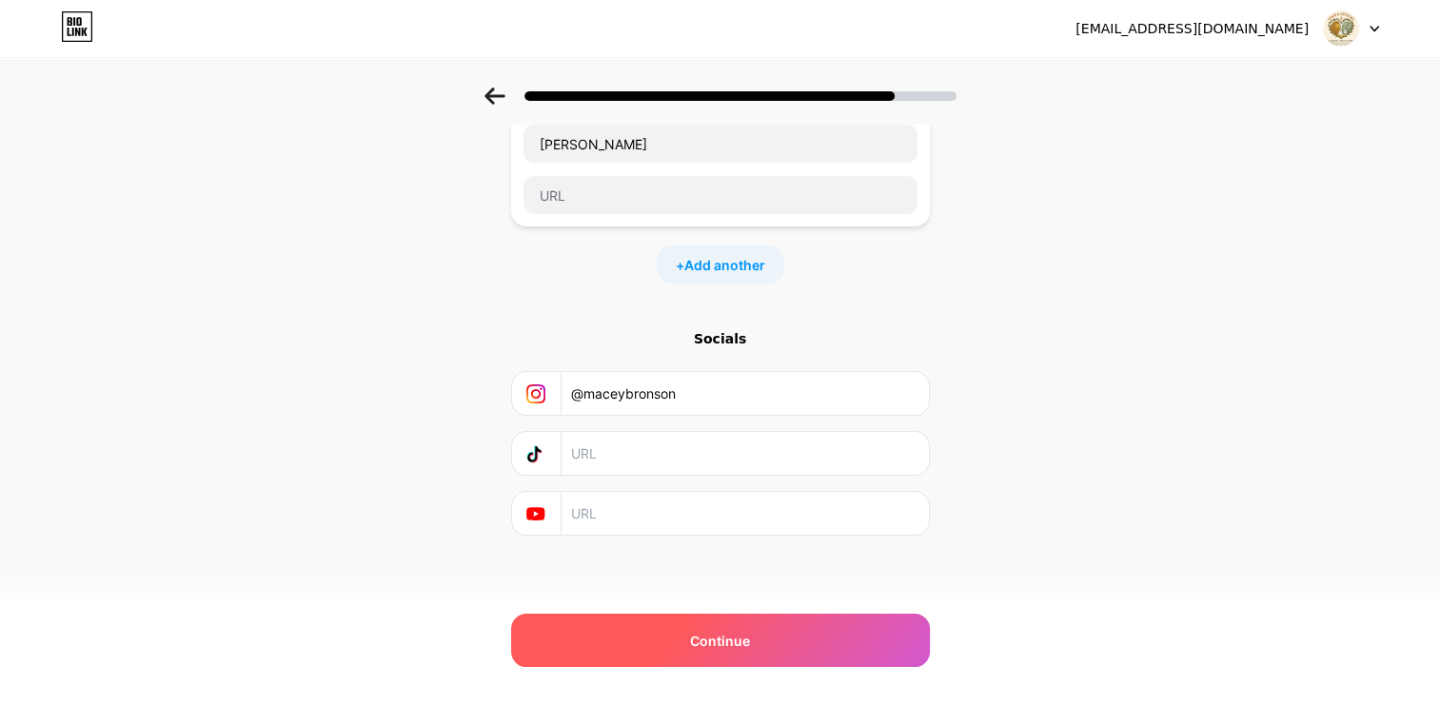
click at [761, 624] on div "Continue" at bounding box center [720, 640] width 419 height 53
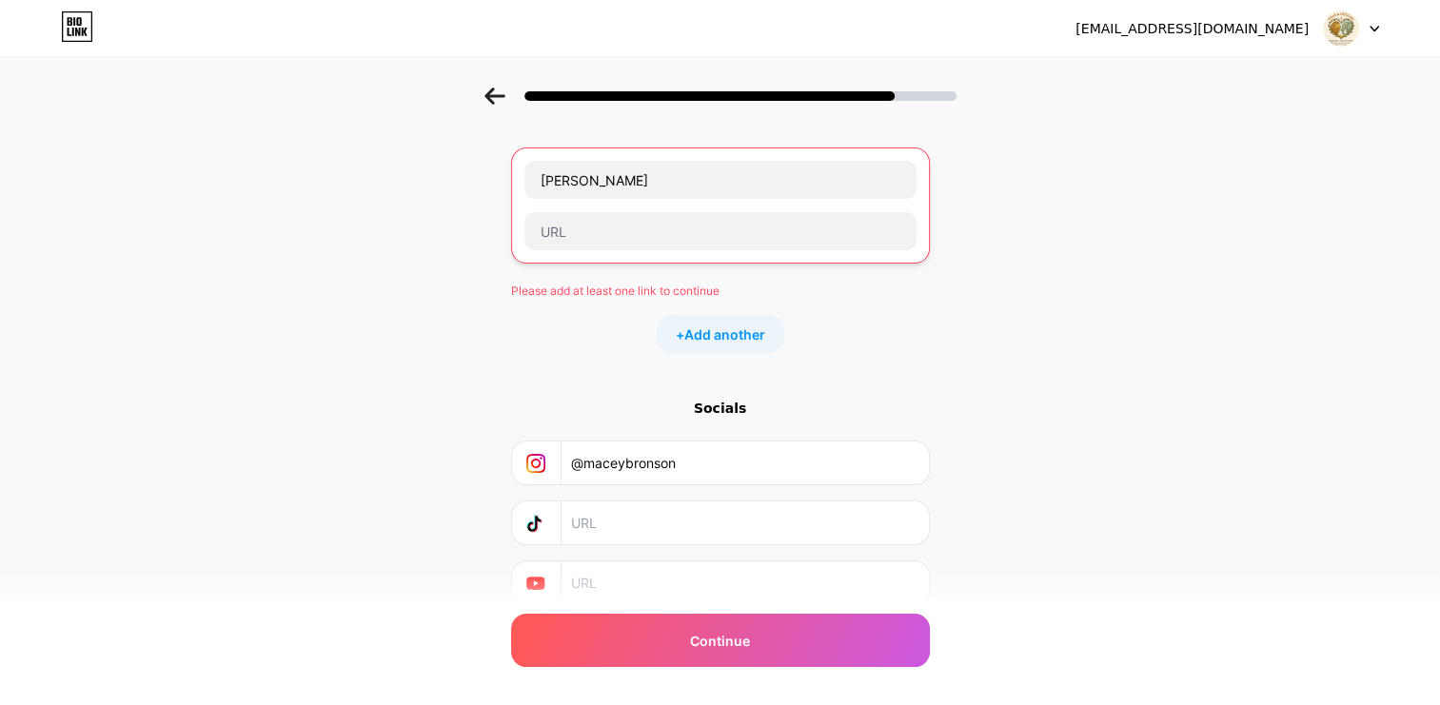
scroll to position [0, 0]
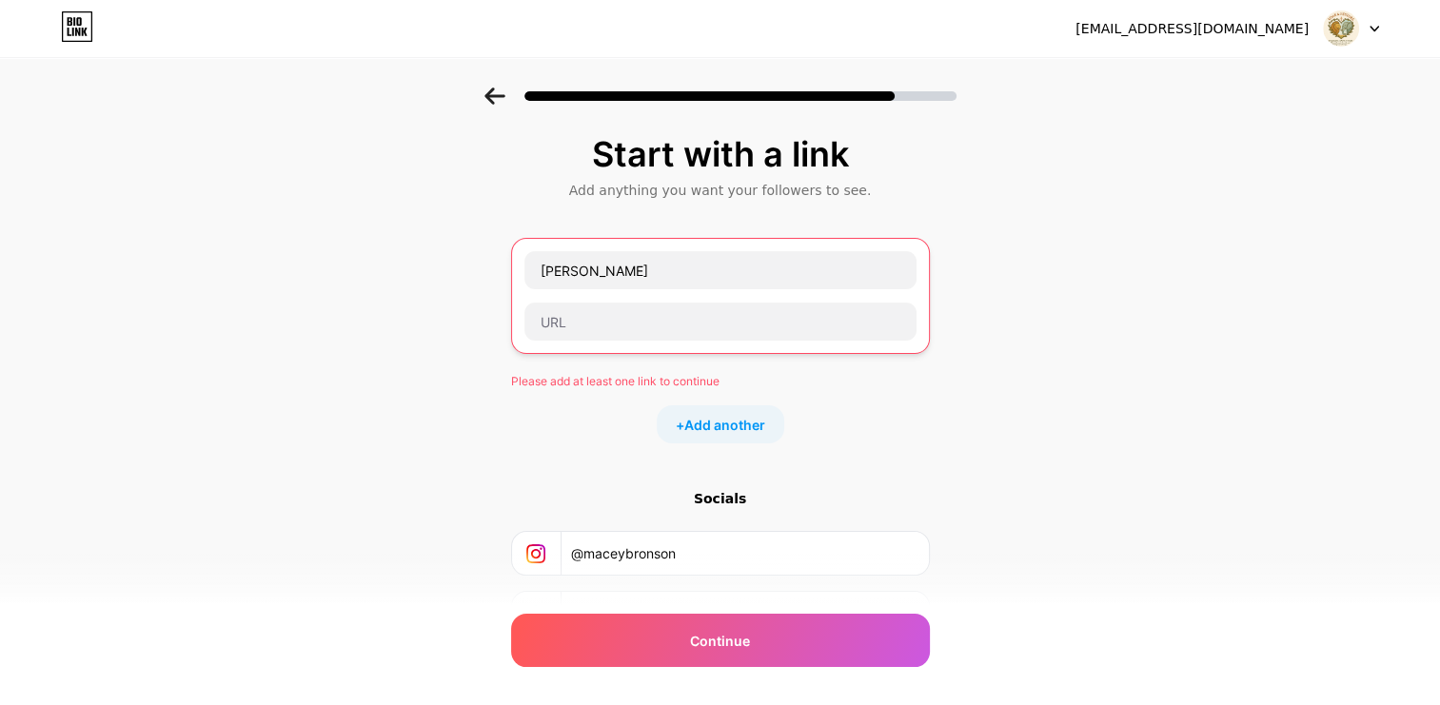
drag, startPoint x: 576, startPoint y: 526, endPoint x: 476, endPoint y: 524, distance: 100.0
click at [484, 525] on div "Start with a link Add anything you want your followers to see. [PERSON_NAME] Pl…" at bounding box center [720, 439] width 1440 height 703
drag, startPoint x: 718, startPoint y: 279, endPoint x: 370, endPoint y: 267, distance: 347.6
click at [417, 271] on div "Start with a link Add anything you want your followers to see. [PERSON_NAME] Pl…" at bounding box center [720, 439] width 1440 height 703
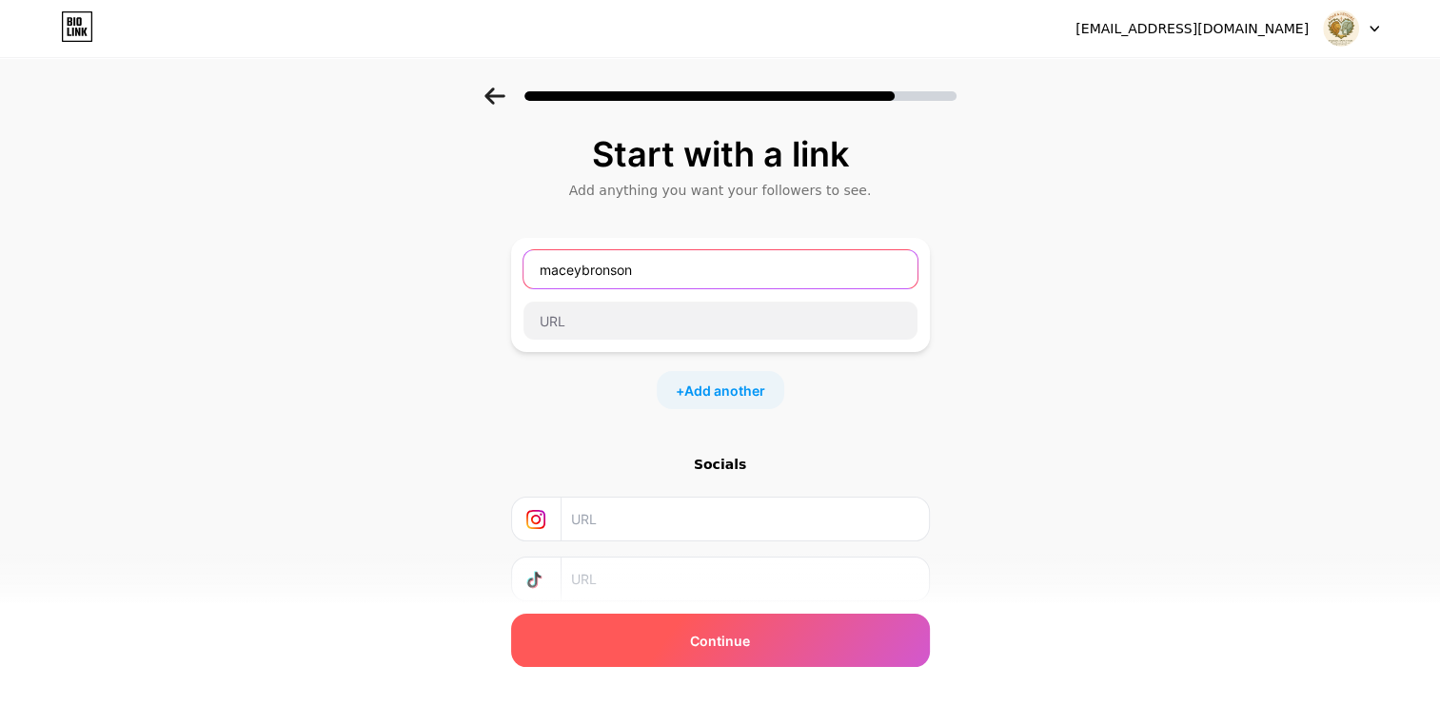
type input "maceybronson"
click at [729, 632] on span "Continue" at bounding box center [720, 641] width 60 height 20
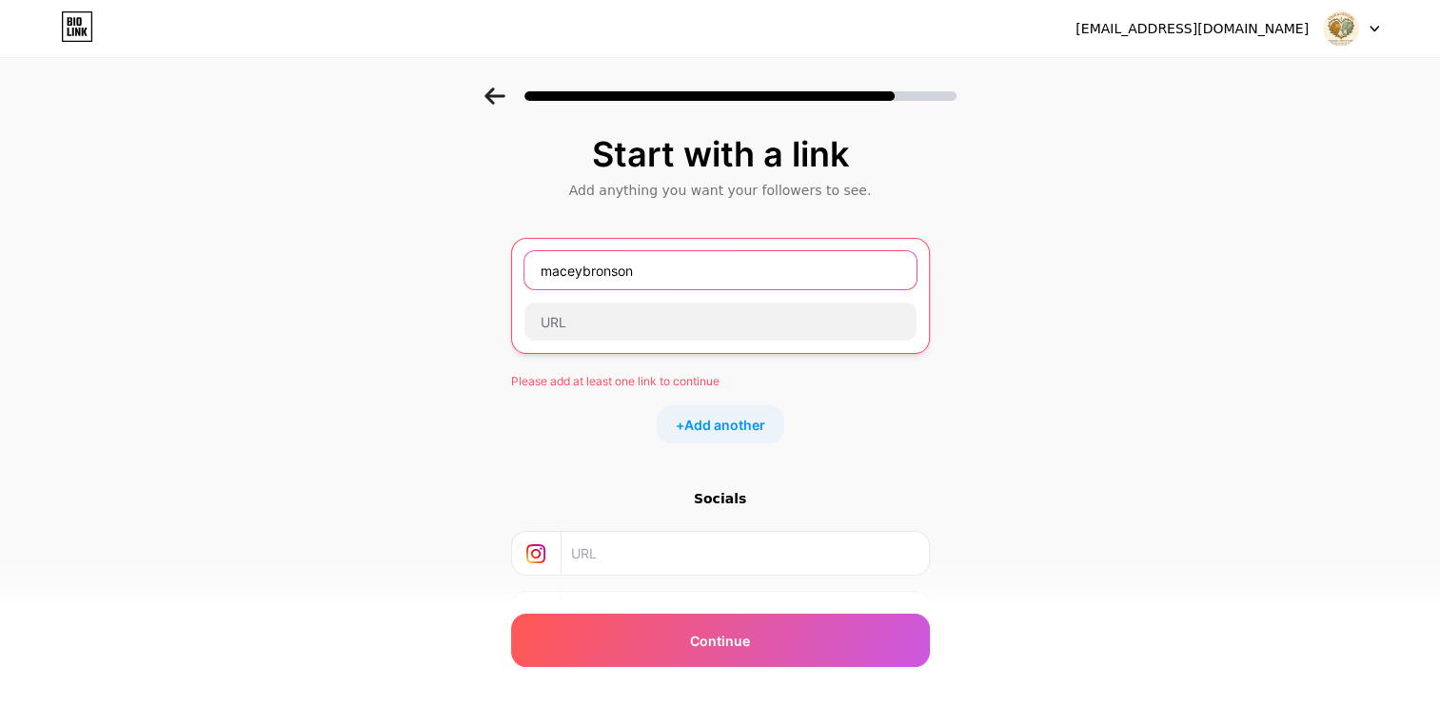
click at [666, 280] on input "maceybronson" at bounding box center [720, 270] width 392 height 38
drag, startPoint x: 691, startPoint y: 274, endPoint x: 495, endPoint y: 279, distance: 196.1
click at [505, 278] on div "Start with a link Add anything you want your followers to see. [PERSON_NAME] Pl…" at bounding box center [720, 439] width 1440 height 703
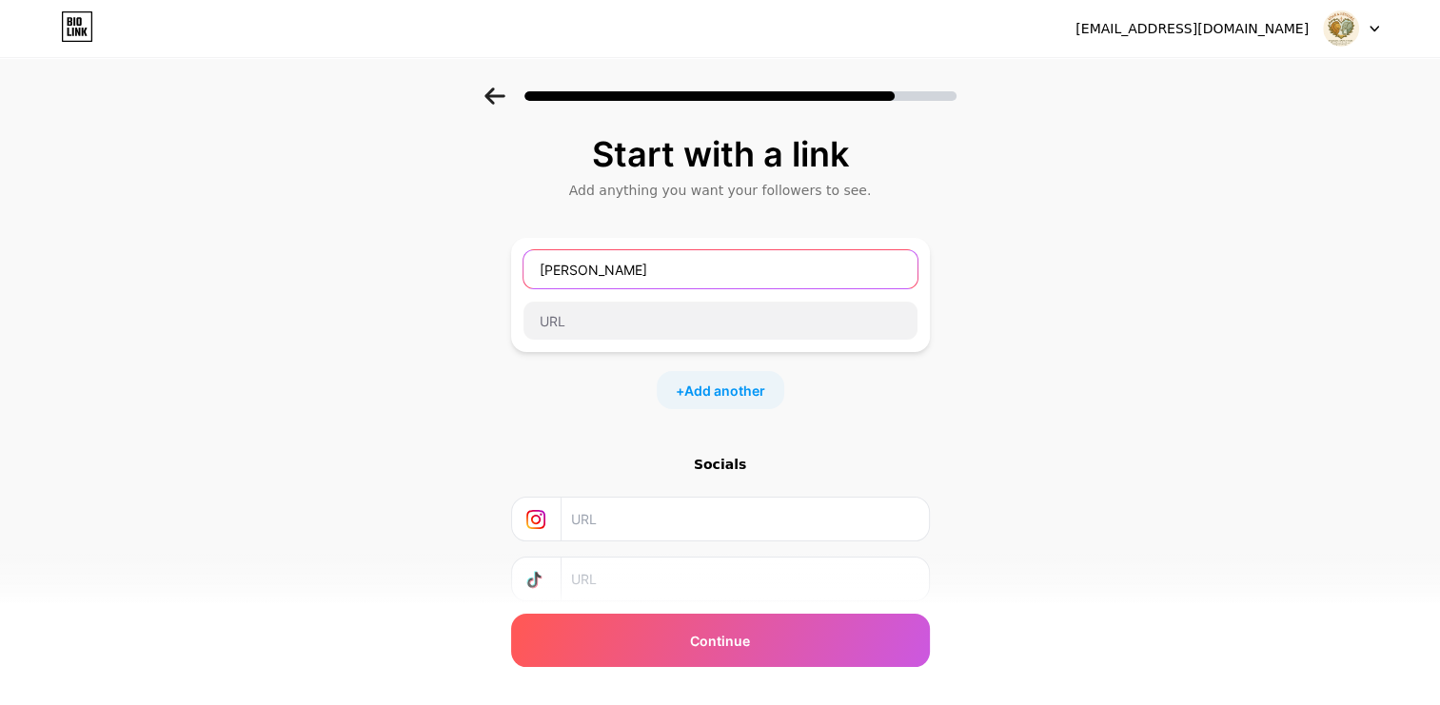
type input "[PERSON_NAME]"
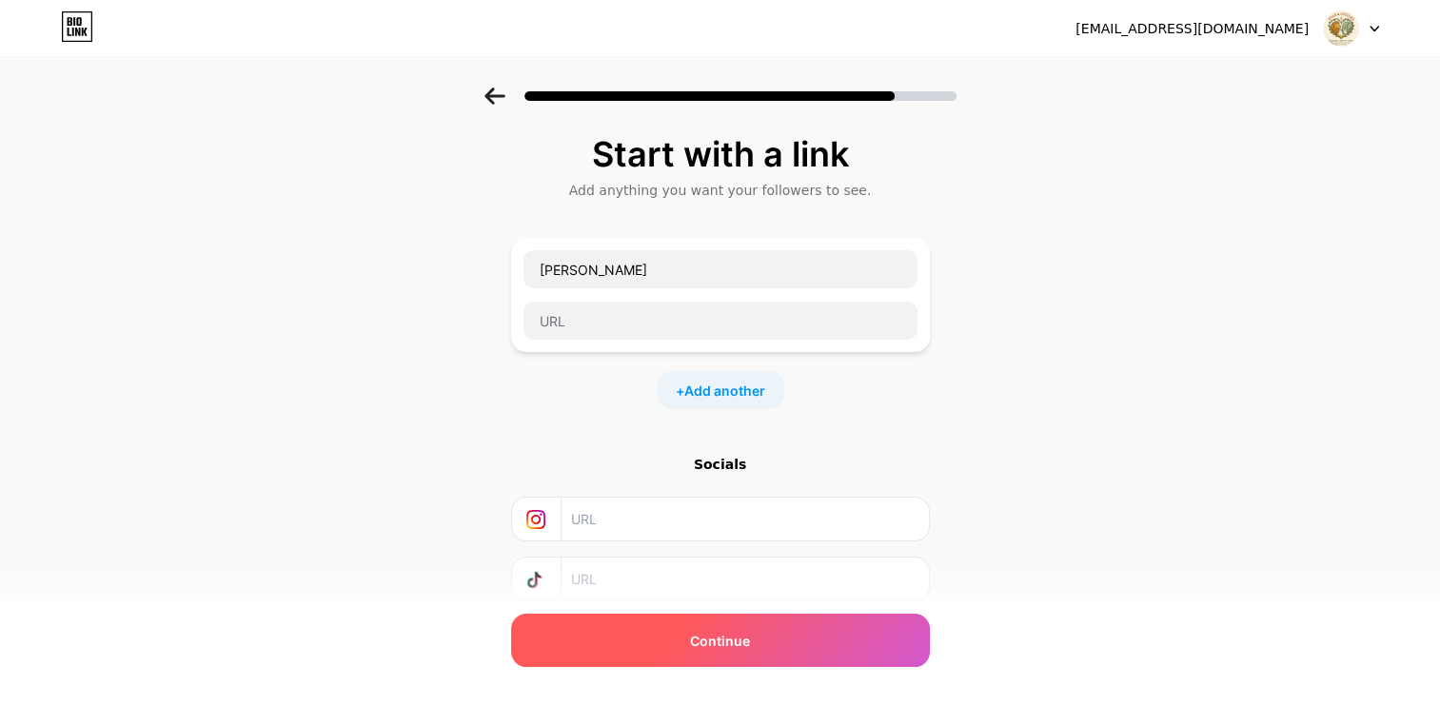
click at [562, 637] on div "Continue" at bounding box center [720, 640] width 419 height 53
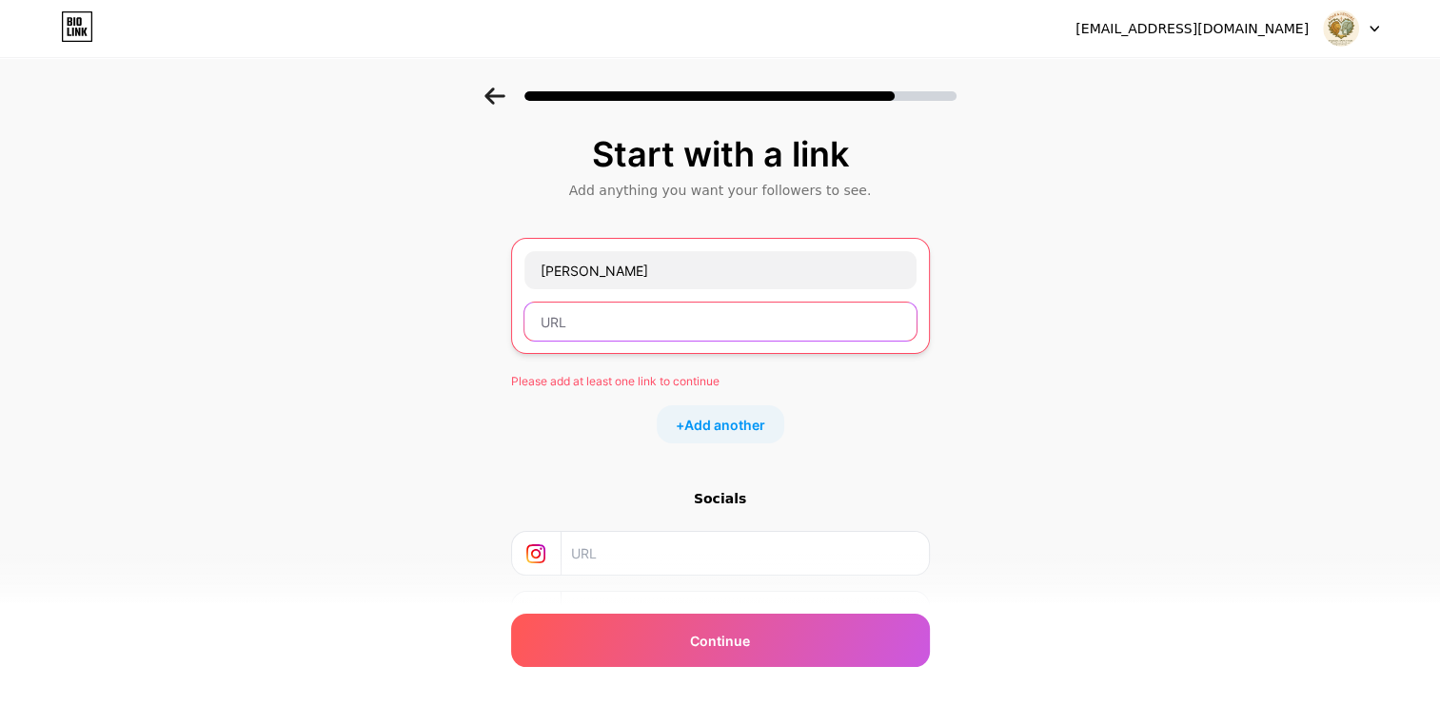
click at [587, 335] on input "text" at bounding box center [720, 322] width 392 height 38
